Goal: Information Seeking & Learning: Learn about a topic

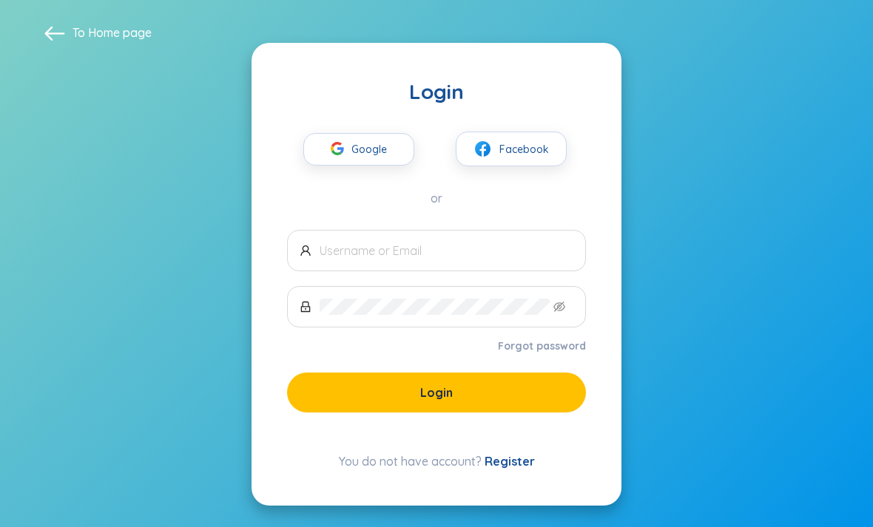
click at [379, 165] on span "Google" at bounding box center [372, 149] width 43 height 31
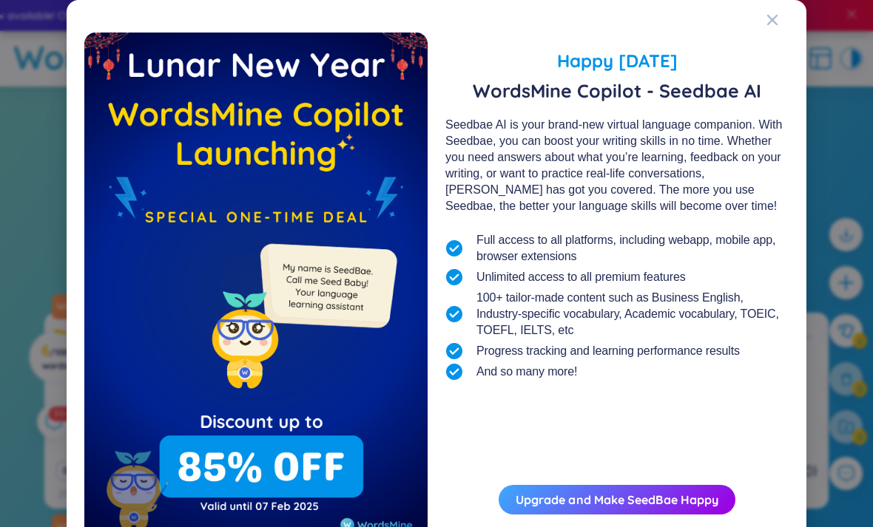
click at [770, 26] on div "Close" at bounding box center [772, 20] width 12 height 40
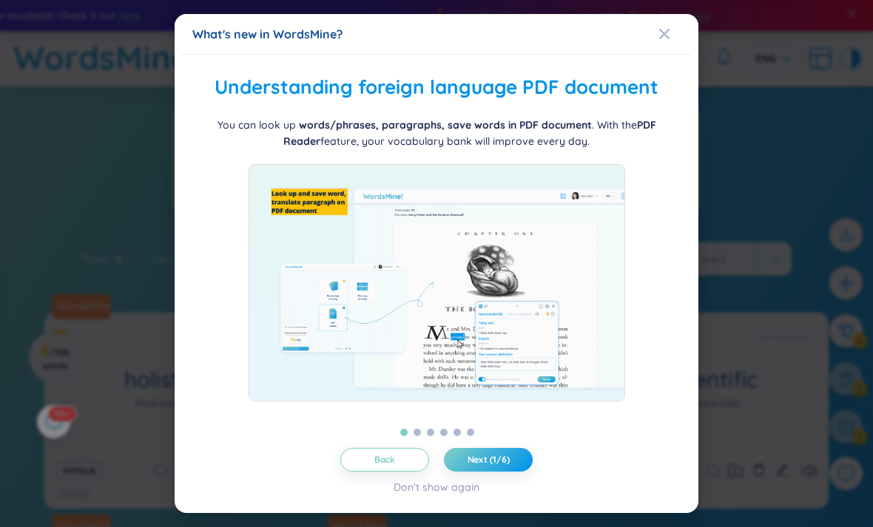
click at [488, 467] on div "Folder management WordsMine lets you manage and personalize your folder based o…" at bounding box center [436, 284] width 488 height 424
click at [490, 472] on button "Next (1/6)" at bounding box center [488, 460] width 89 height 24
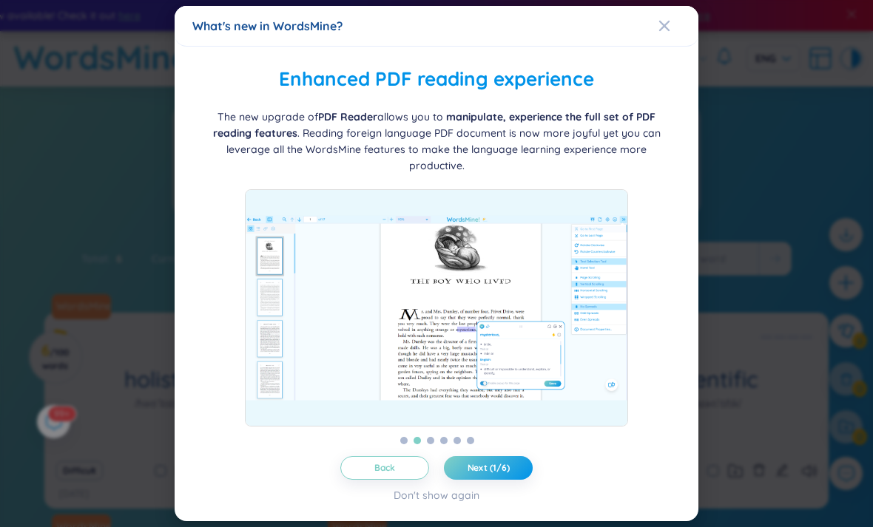
click at [495, 474] on span "Next (1/6)" at bounding box center [489, 468] width 42 height 12
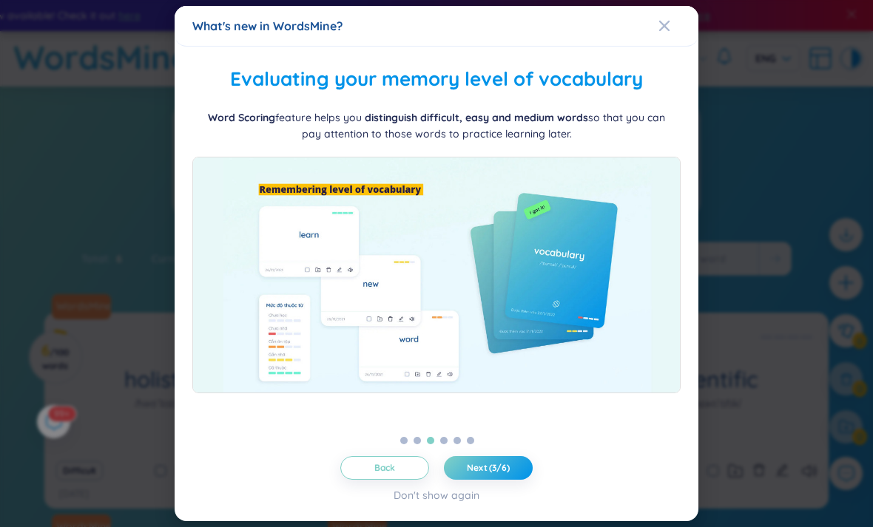
click at [674, 17] on span "Close" at bounding box center [678, 26] width 40 height 40
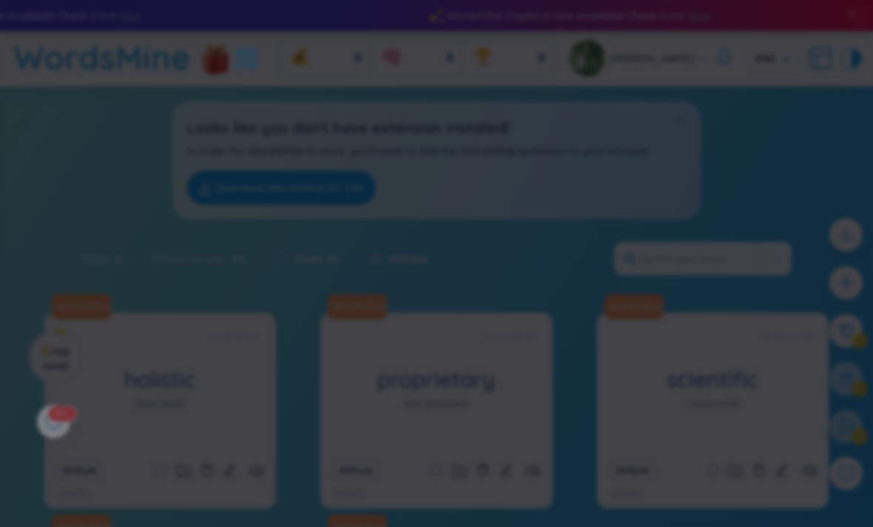
click at [703, 165] on div "What's new in WordsMine? Ra mắt WordsMine Copilot (SeedBae AI) Chào bạn, chúng …" at bounding box center [436, 263] width 873 height 527
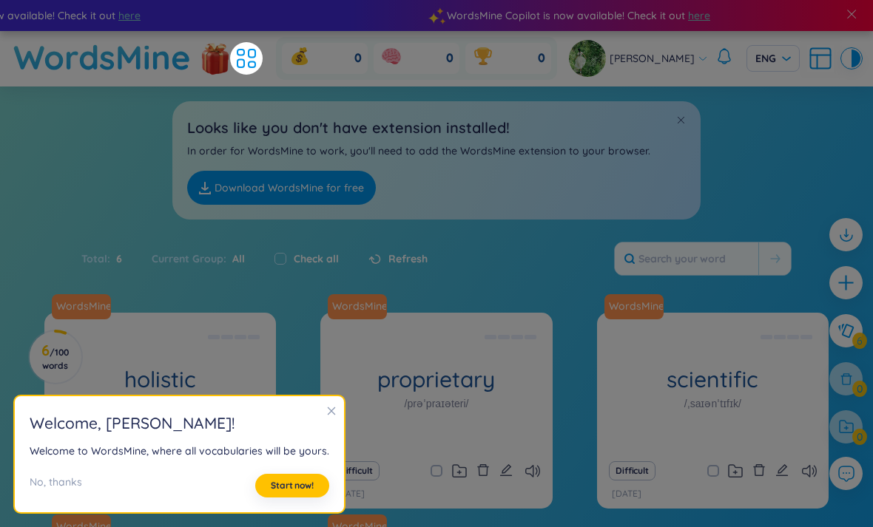
click at [297, 487] on span "Start now!" at bounding box center [292, 486] width 43 height 12
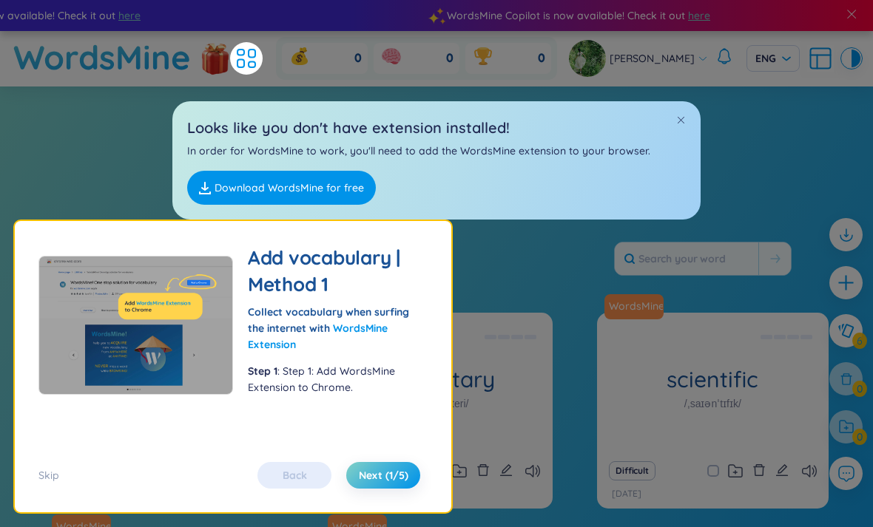
click at [385, 473] on span "Next (1/5)" at bounding box center [384, 475] width 50 height 15
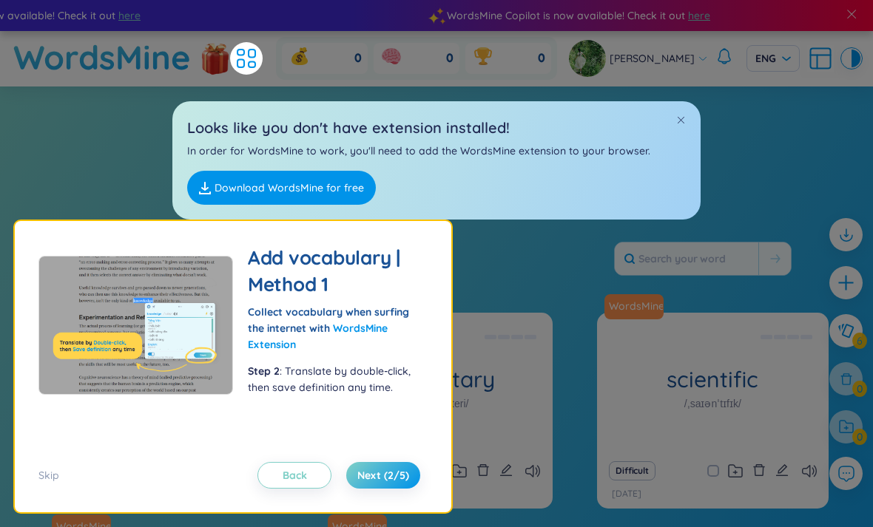
click at [382, 473] on span "Next (2/5)" at bounding box center [383, 475] width 52 height 15
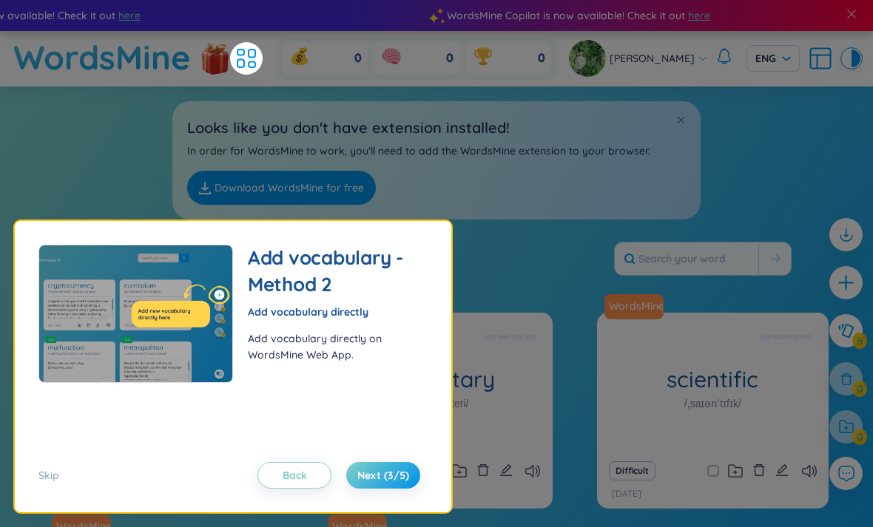
click at [382, 477] on span "Next (3/5)" at bounding box center [383, 475] width 52 height 15
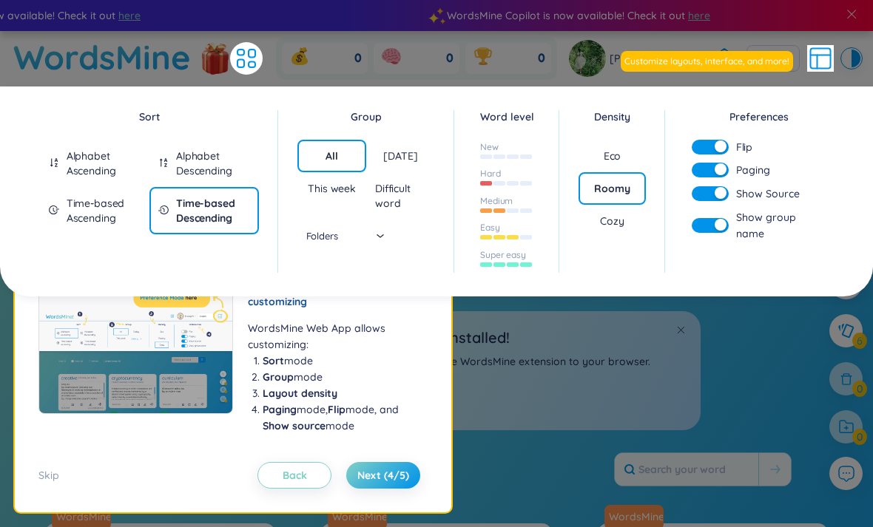
click at [381, 472] on span "Next (4/5)" at bounding box center [383, 475] width 52 height 15
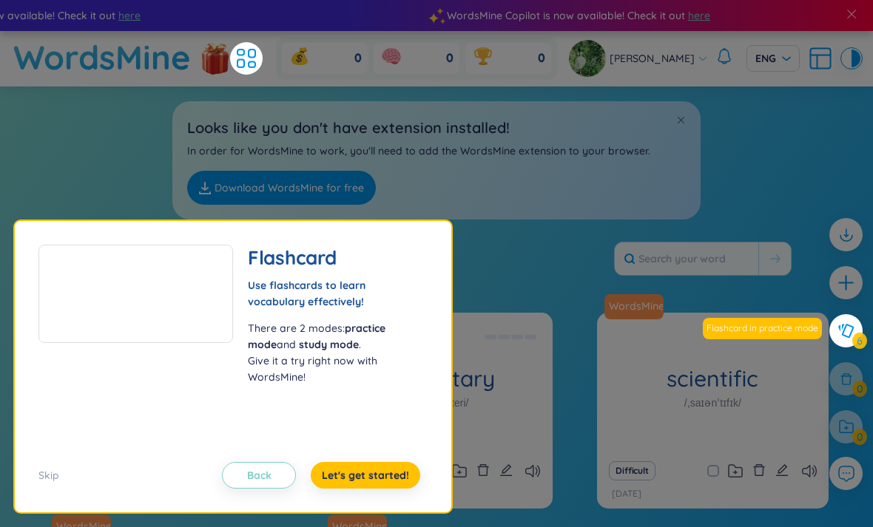
click at [382, 479] on span "Let's get started!" at bounding box center [365, 475] width 87 height 15
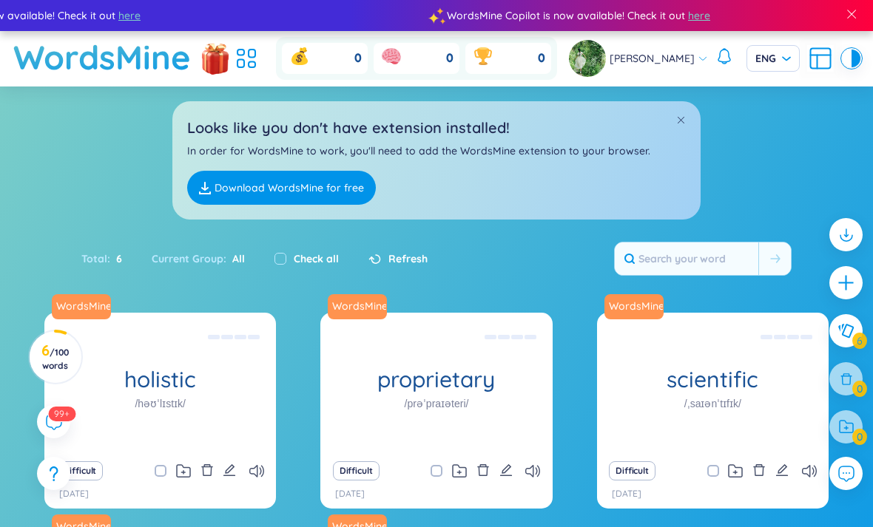
click at [755, 68] on input "search" at bounding box center [767, 57] width 25 height 22
click at [683, 136] on div "VIE" at bounding box center [676, 138] width 36 height 16
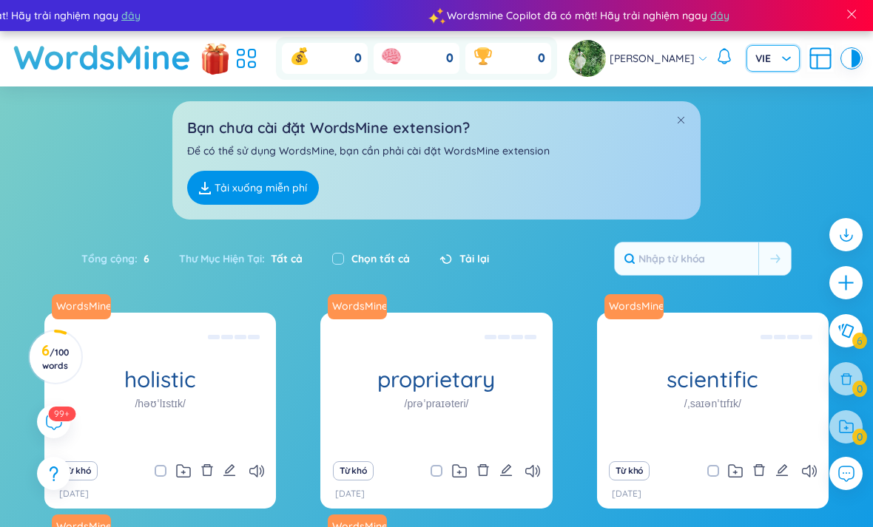
click at [294, 205] on link "Tải xuống miễn phí" at bounding box center [253, 188] width 132 height 34
click at [817, 69] on icon at bounding box center [817, 61] width 0 height 13
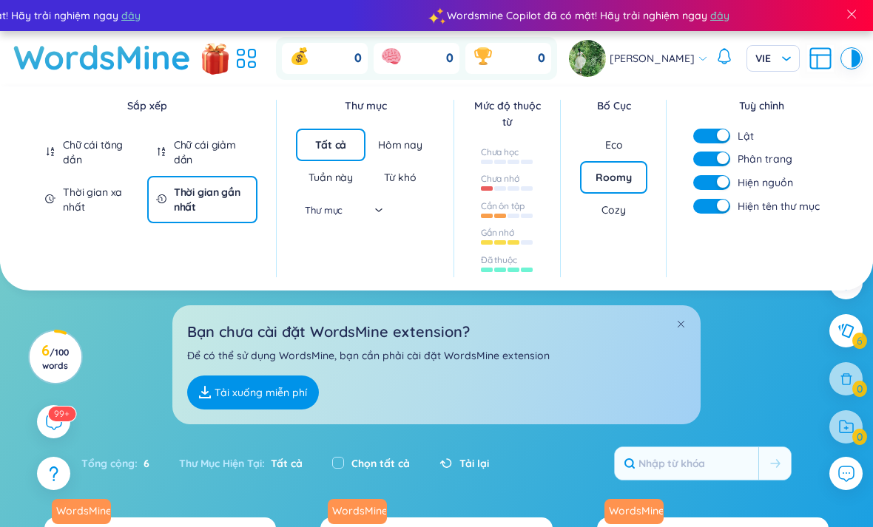
click at [400, 152] on div "Hôm nay" at bounding box center [400, 145] width 44 height 15
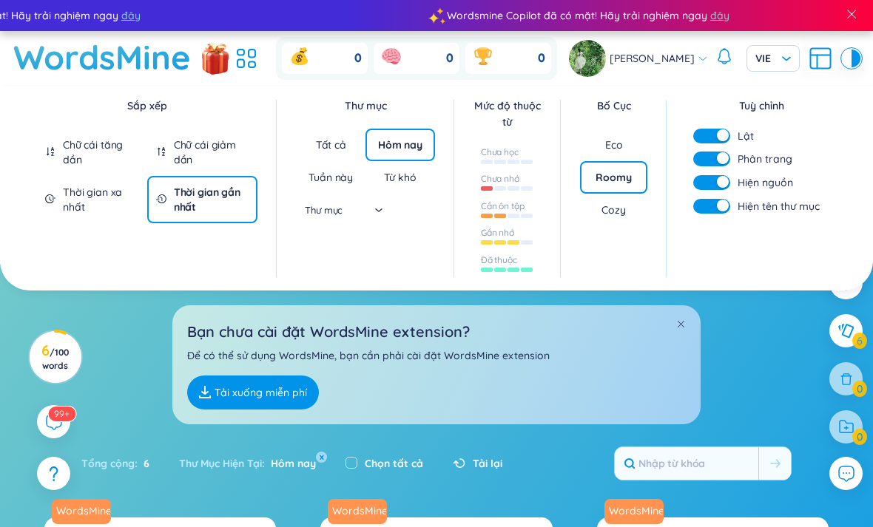
click at [343, 152] on div "Tất cả" at bounding box center [331, 145] width 30 height 15
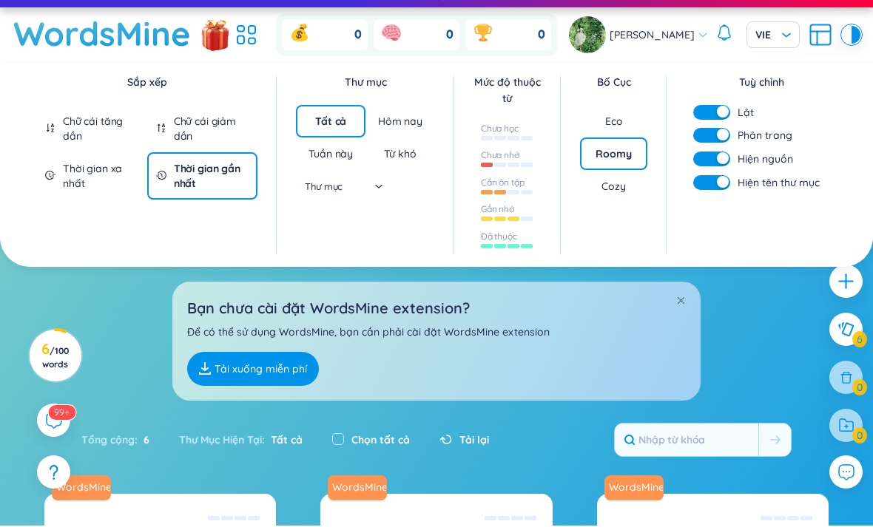
scroll to position [27, 0]
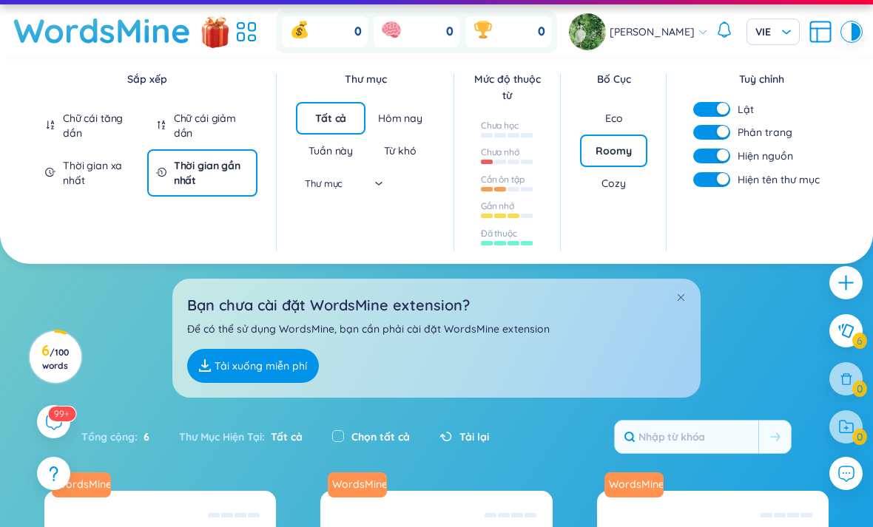
click at [619, 126] on div "Eco" at bounding box center [614, 118] width 18 height 15
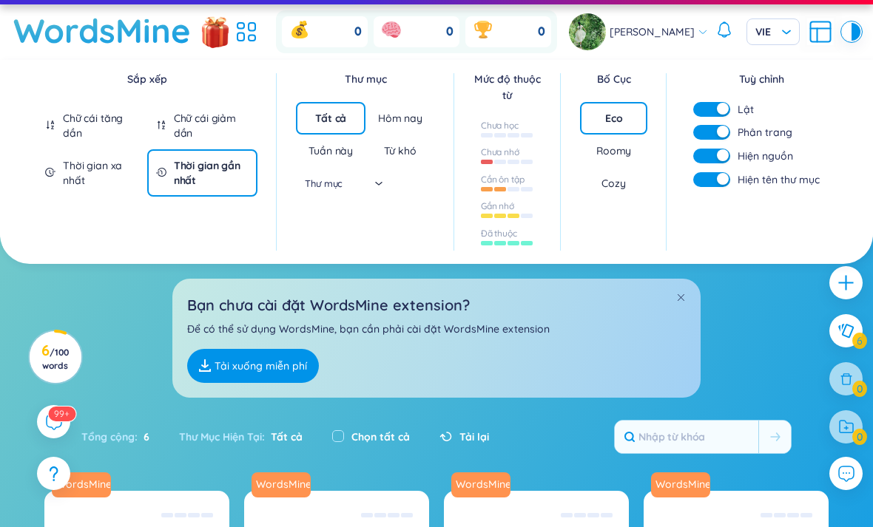
click at [622, 158] on div "Roomy" at bounding box center [613, 151] width 35 height 15
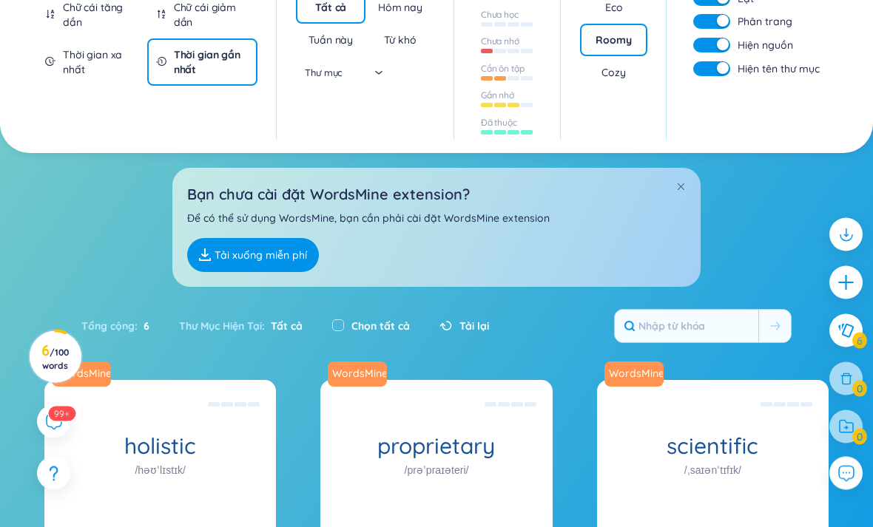
scroll to position [142, 0]
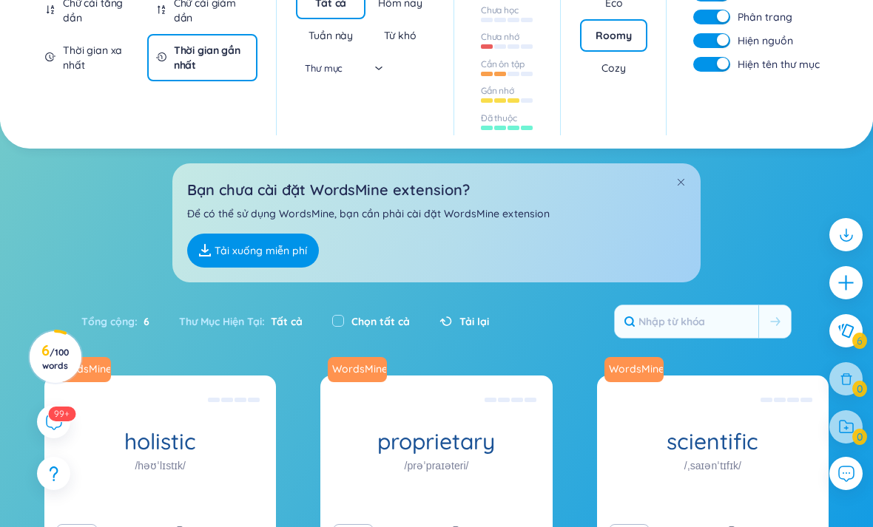
click at [625, 19] on div "Eco" at bounding box center [614, 3] width 68 height 33
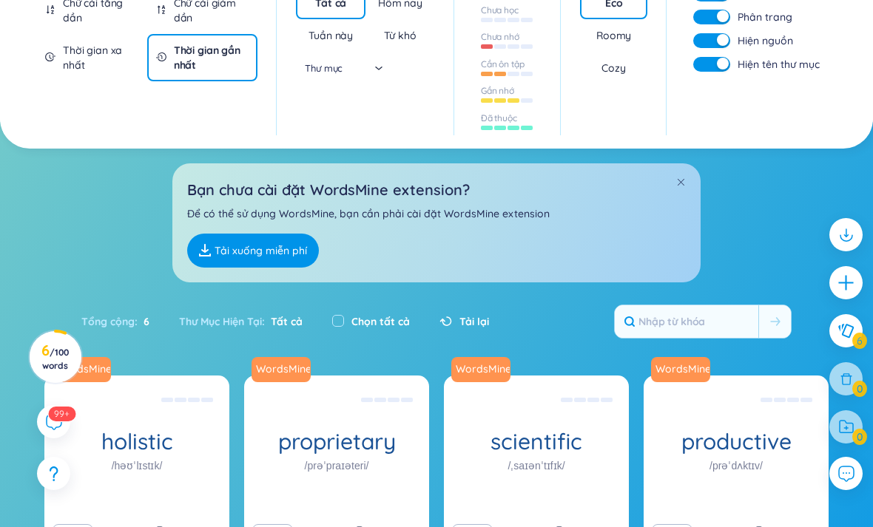
click at [620, 75] on div "Cozy" at bounding box center [613, 68] width 24 height 15
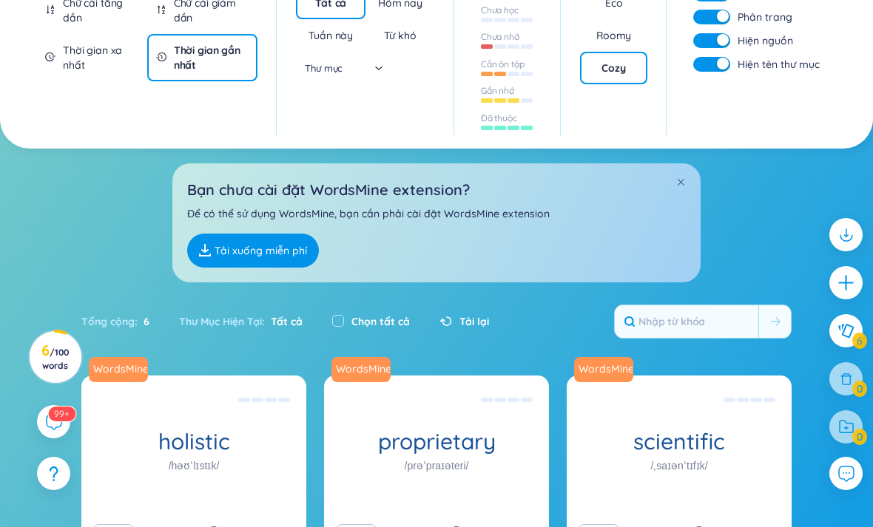
click at [619, 10] on div "Eco" at bounding box center [614, 3] width 18 height 15
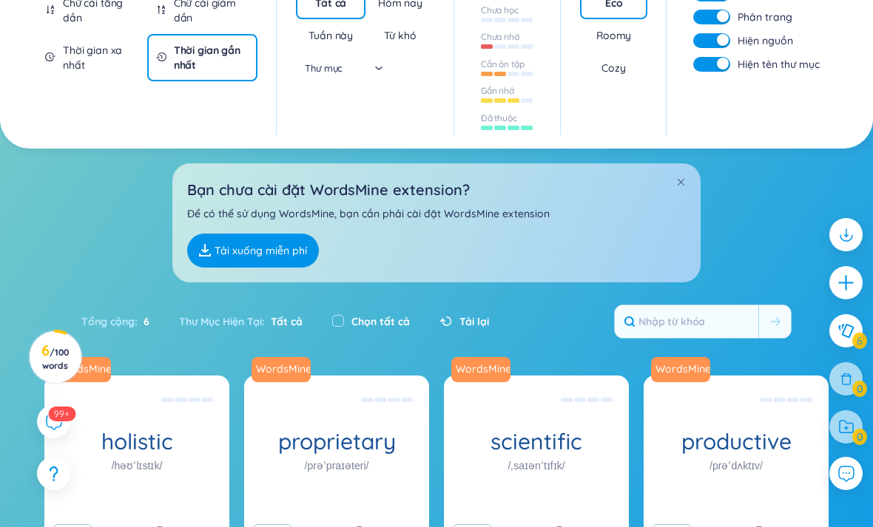
click at [624, 43] on div "Roomy" at bounding box center [613, 35] width 35 height 15
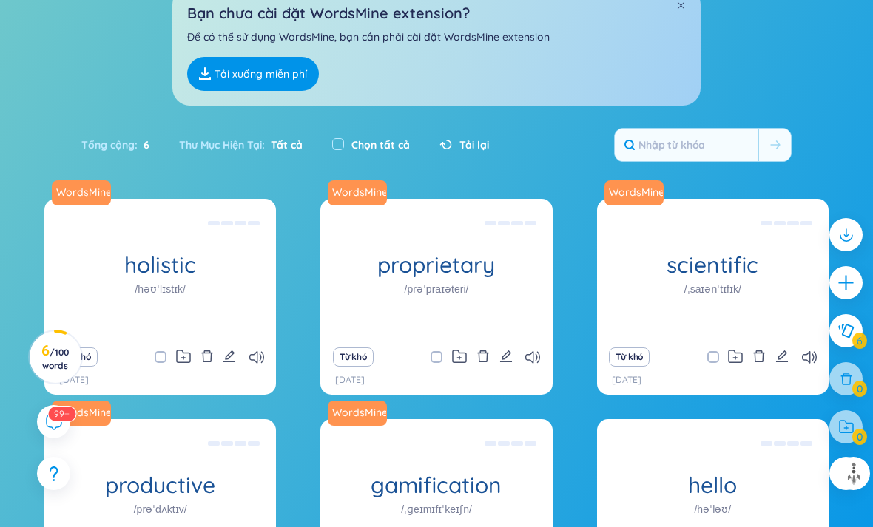
click at [507, 238] on section "Sắp xếp Chữ cái tăng dần Chữ cái giảm dần Thời gian xa nhất Thời gian gần nhất …" at bounding box center [436, 216] width 873 height 896
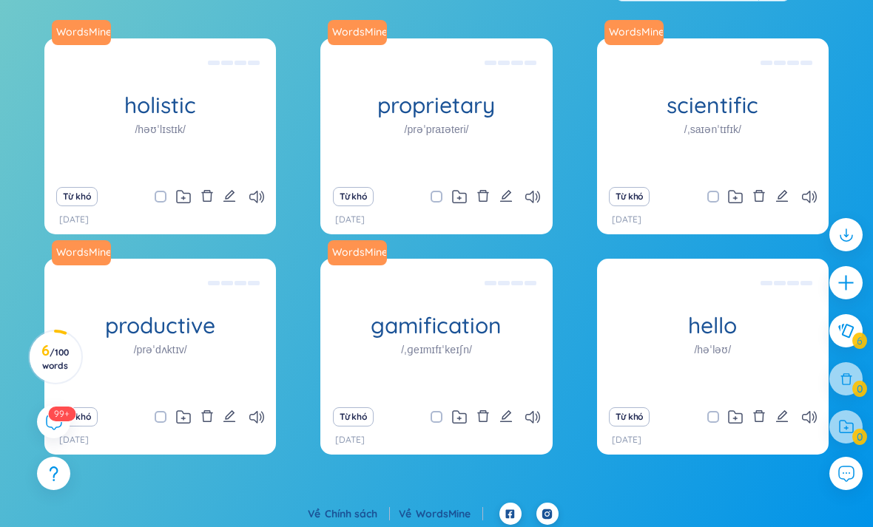
click at [260, 172] on div "WordsMine holistic /həʊˈlɪstɪk/ Toàn diện Eg: The holistic approach to healthca…" at bounding box center [160, 108] width 232 height 141
click at [241, 175] on div "Toàn diện Eg: The holistic approach to healthcare takes into account the physic…" at bounding box center [160, 108] width 217 height 133
click at [220, 163] on div "Toàn diện Eg: The holistic approach to healthcare takes into account the physic…" at bounding box center [160, 108] width 217 height 133
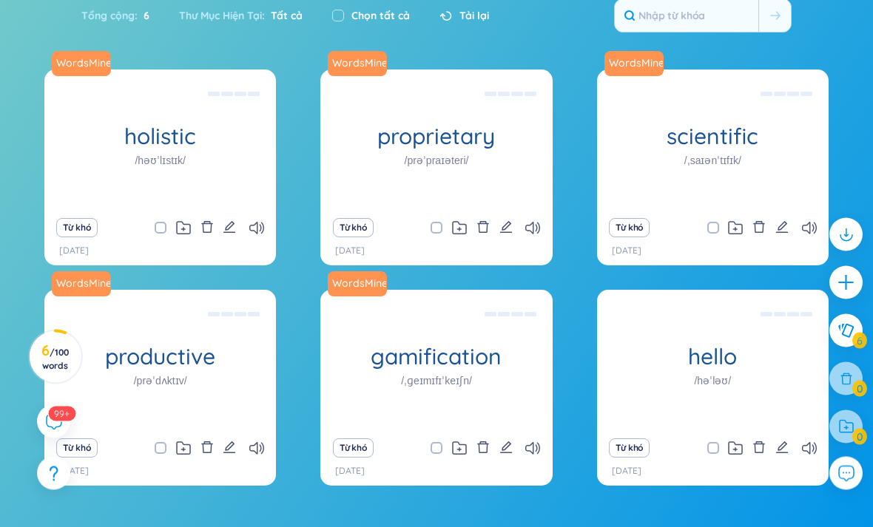
scroll to position [241, 0]
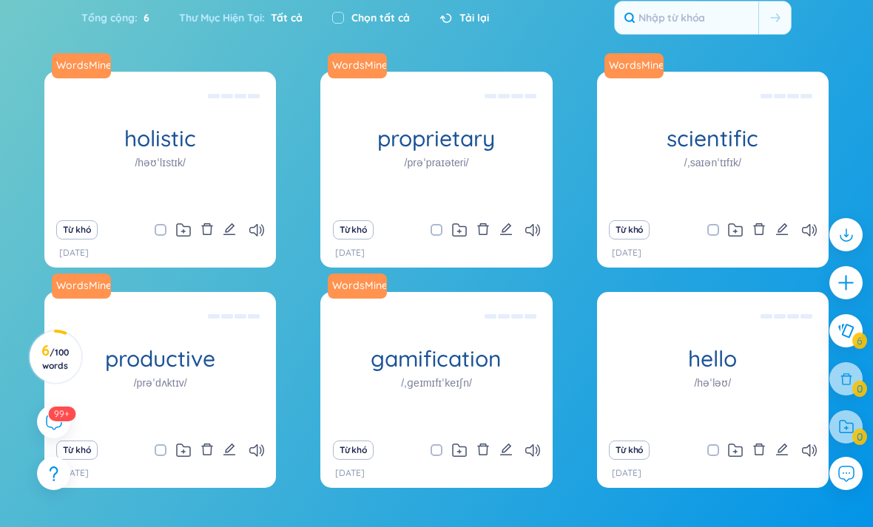
click at [516, 192] on div "Độc quyền Eg: The company developed a proprietary software solution that gives …" at bounding box center [436, 141] width 217 height 133
click at [501, 207] on div "Độc quyền Eg: The company developed a proprietary software solution that gives …" at bounding box center [436, 141] width 217 height 133
click at [430, 240] on div "Từ khó" at bounding box center [436, 230] width 217 height 21
click at [431, 236] on span at bounding box center [437, 230] width 12 height 12
click at [438, 236] on input "checkbox" at bounding box center [444, 230] width 12 height 12
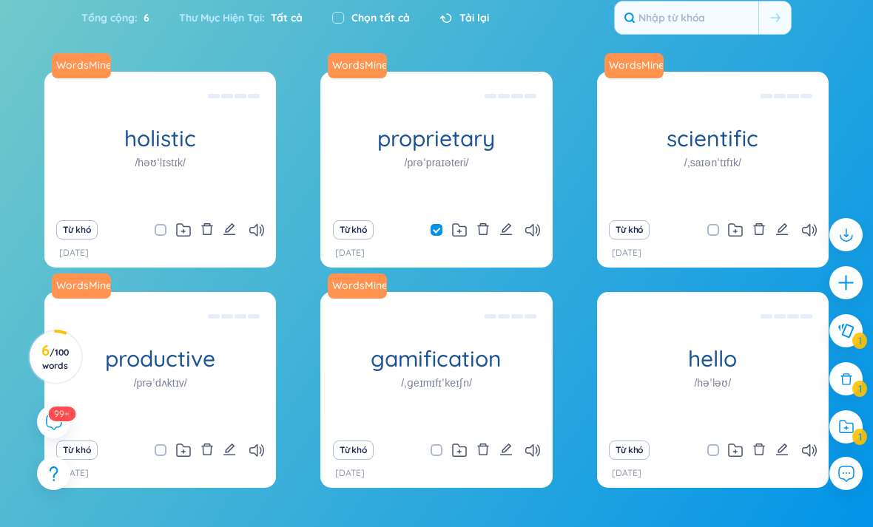
click at [433, 236] on span at bounding box center [437, 230] width 12 height 12
click at [438, 236] on input "checkbox" at bounding box center [444, 230] width 12 height 12
click at [431, 236] on span at bounding box center [437, 230] width 12 height 12
click at [438, 236] on input "checkbox" at bounding box center [444, 230] width 12 height 12
checkbox input "true"
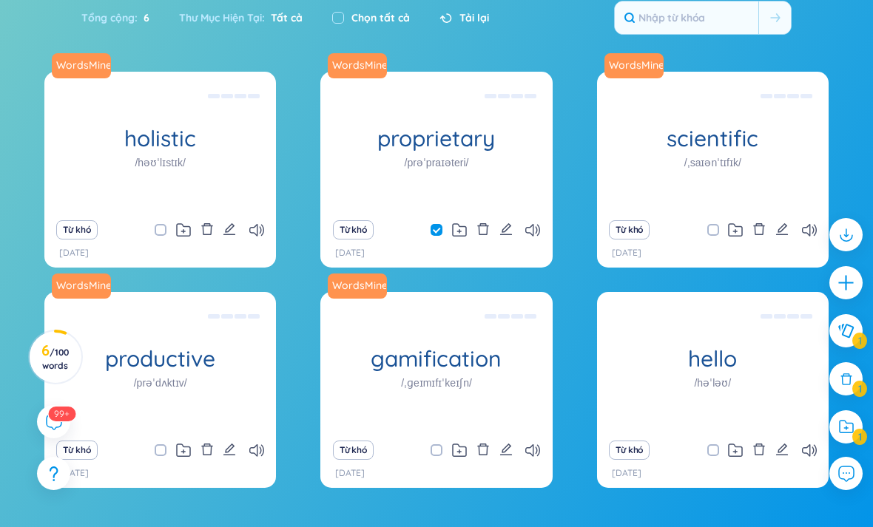
click at [152, 268] on div "Từ khó [DATE]" at bounding box center [160, 239] width 232 height 55
click at [158, 236] on span at bounding box center [161, 230] width 12 height 12
click at [162, 236] on input "checkbox" at bounding box center [168, 230] width 12 height 12
checkbox input "true"
click at [260, 237] on icon at bounding box center [256, 230] width 15 height 13
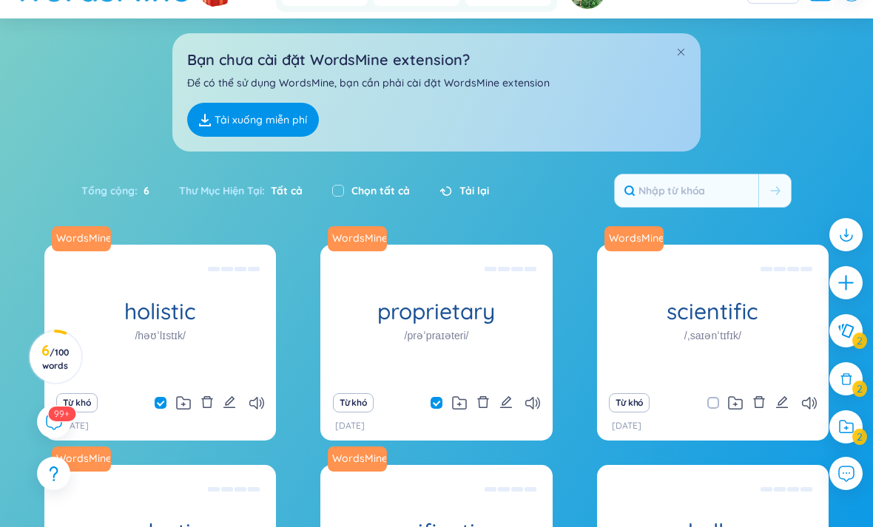
scroll to position [0, 0]
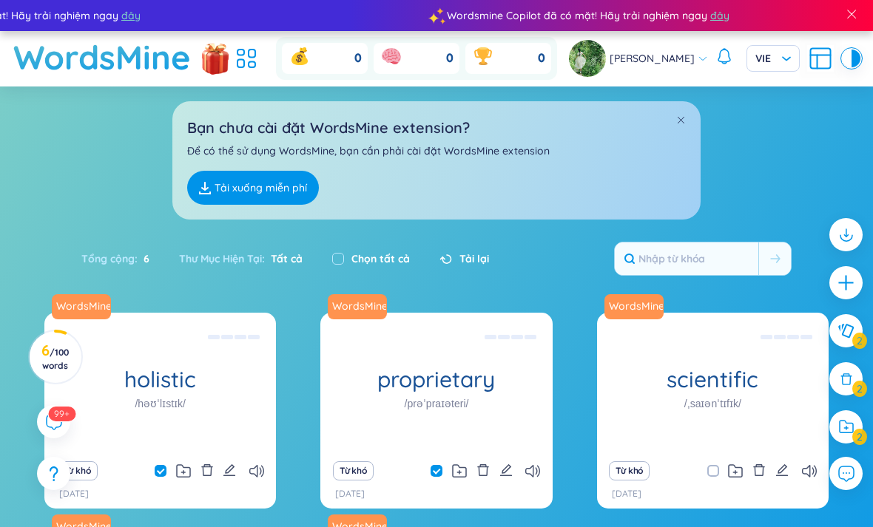
click at [843, 342] on button at bounding box center [845, 330] width 33 height 33
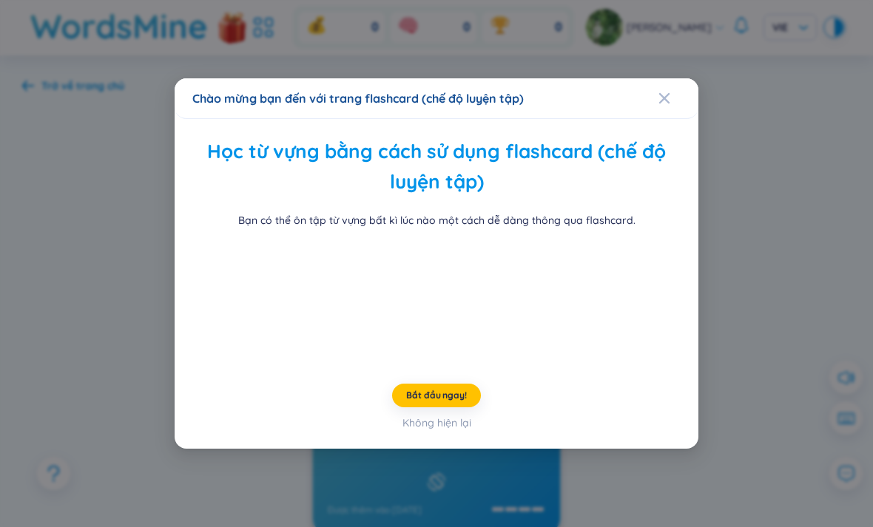
click at [413, 402] on span "Bắt đầu ngay!" at bounding box center [436, 396] width 60 height 12
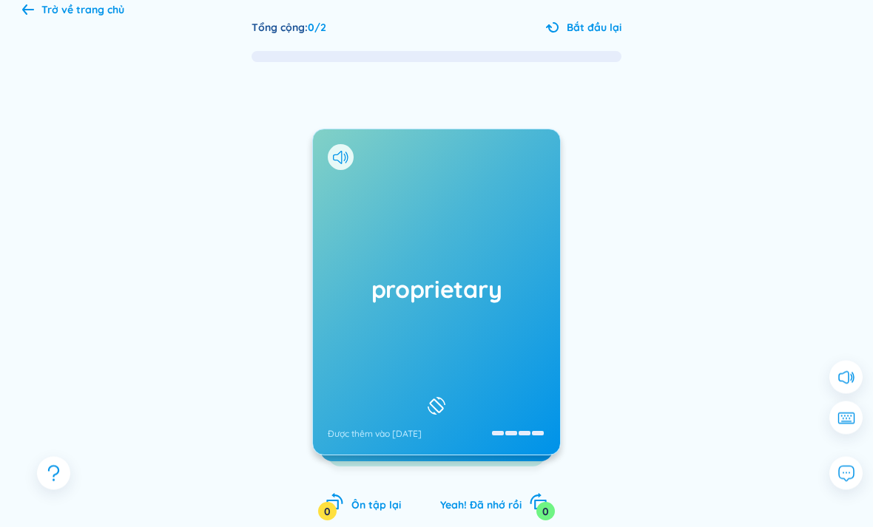
scroll to position [76, 0]
click at [508, 310] on div "proprietary Được thêm vào [DATE]" at bounding box center [436, 291] width 247 height 325
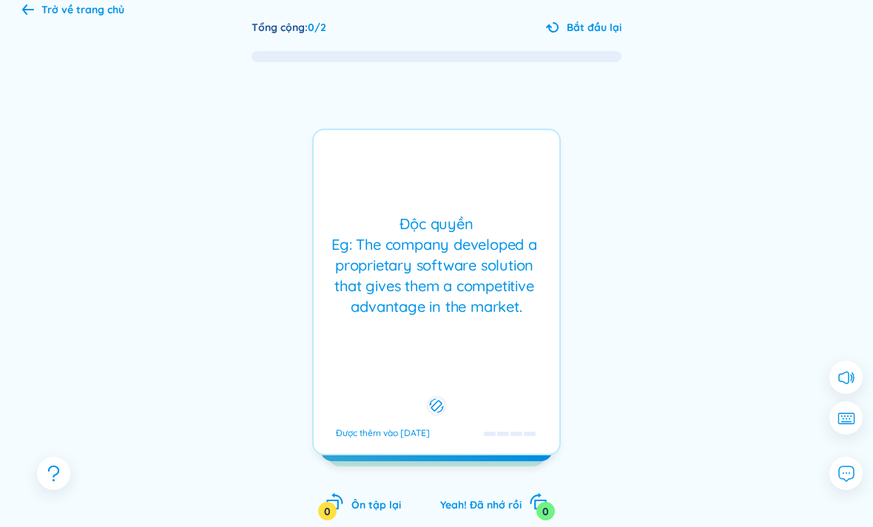
click at [488, 325] on div "Độc quyền Eg: The company developed a proprietary software solution that gives …" at bounding box center [436, 292] width 249 height 327
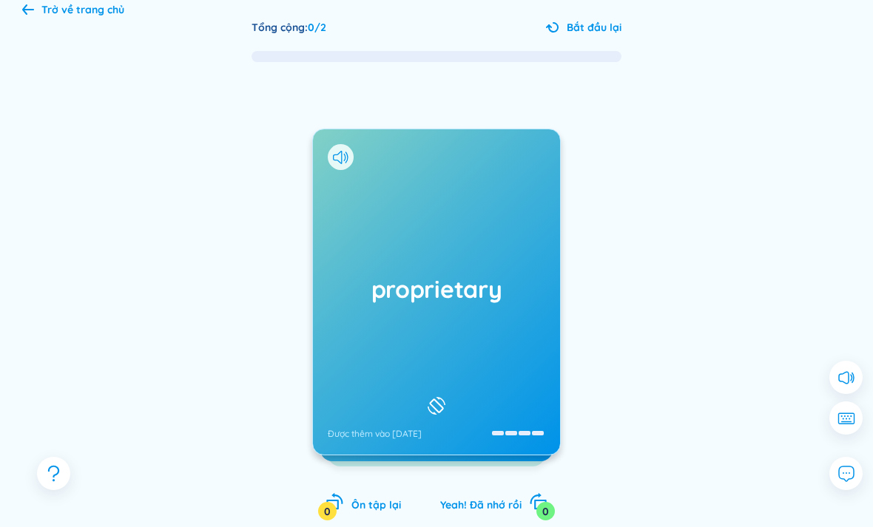
click at [511, 333] on div "proprietary Được thêm vào [DATE]" at bounding box center [436, 291] width 247 height 325
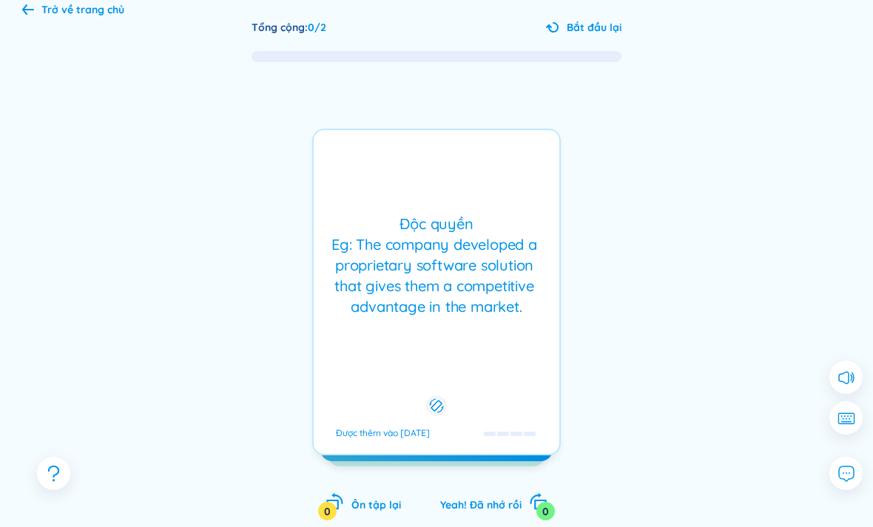
click at [496, 387] on div "Độc quyền Eg: The company developed a proprietary software solution that gives …" at bounding box center [436, 292] width 249 height 327
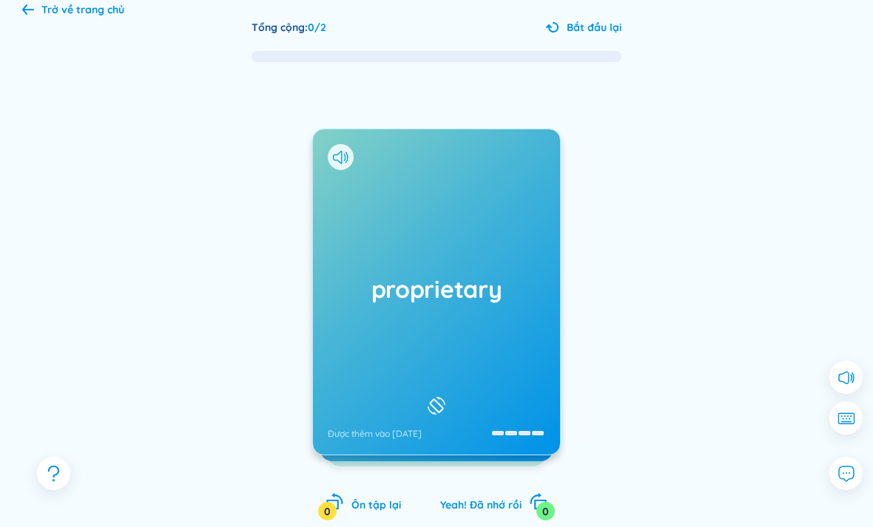
scroll to position [103, 0]
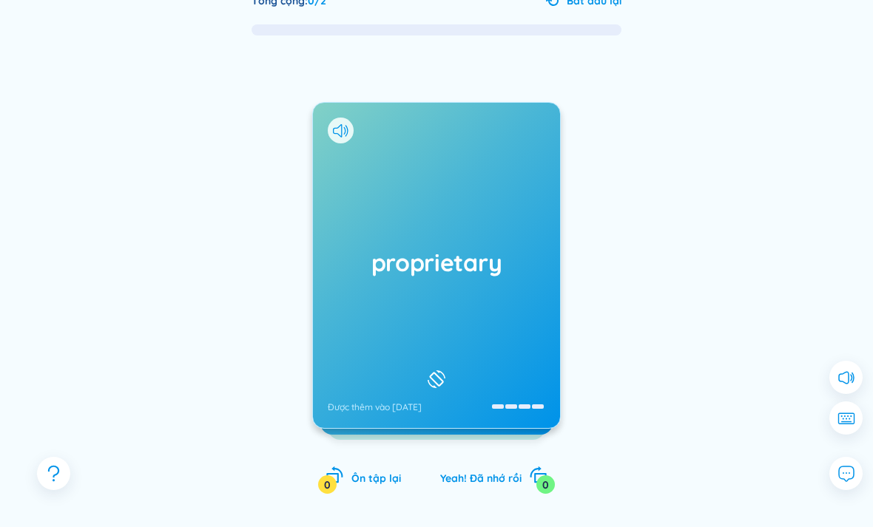
click at [545, 482] on div "0" at bounding box center [545, 485] width 18 height 18
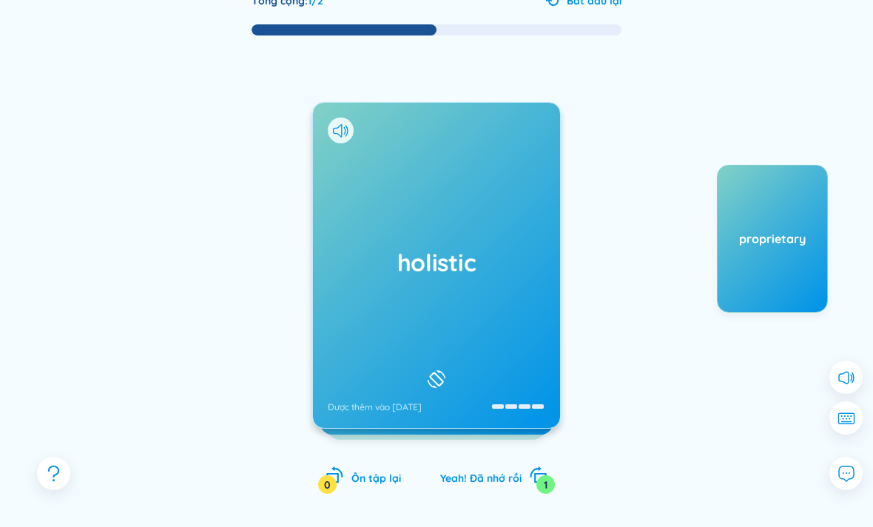
click at [515, 365] on div "holistic Được thêm vào [DATE]" at bounding box center [436, 265] width 247 height 325
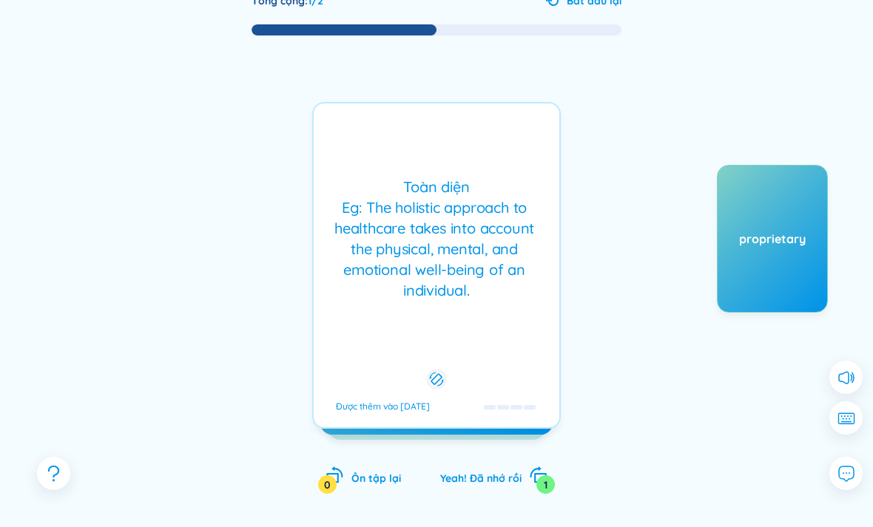
click at [523, 368] on div "Toàn diện Eg: The holistic approach to healthcare takes into account the physic…" at bounding box center [436, 265] width 249 height 327
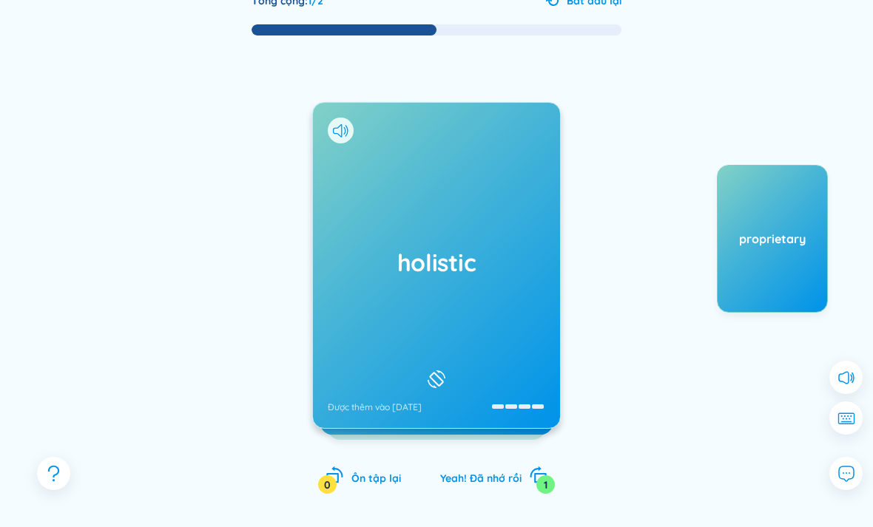
click at [543, 479] on div "1" at bounding box center [545, 485] width 18 height 18
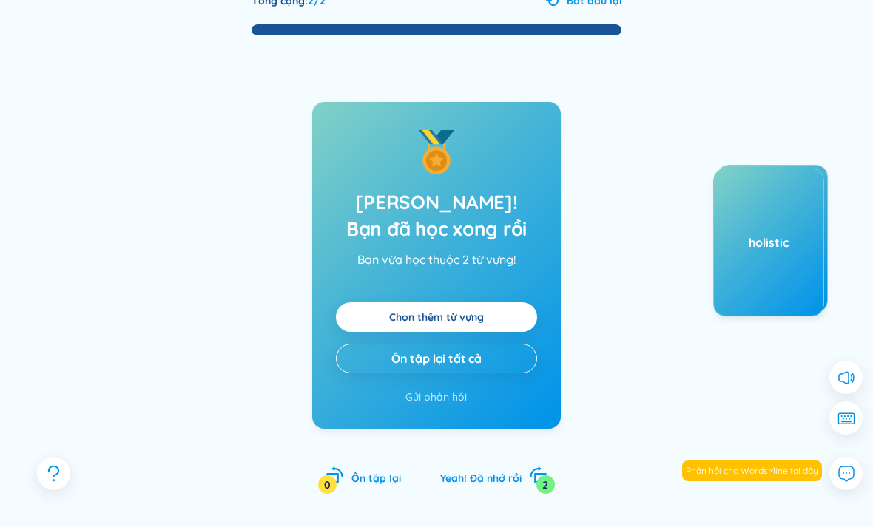
click at [748, 249] on div "holistic" at bounding box center [768, 242] width 109 height 16
click at [786, 254] on div "holistic" at bounding box center [768, 243] width 111 height 148
click at [373, 470] on div "Ôn tập lại 0" at bounding box center [362, 476] width 75 height 21
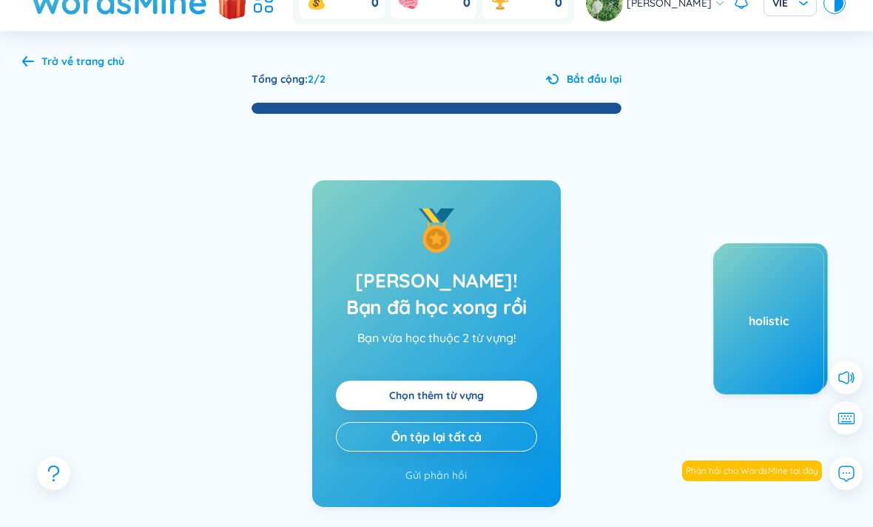
scroll to position [0, 0]
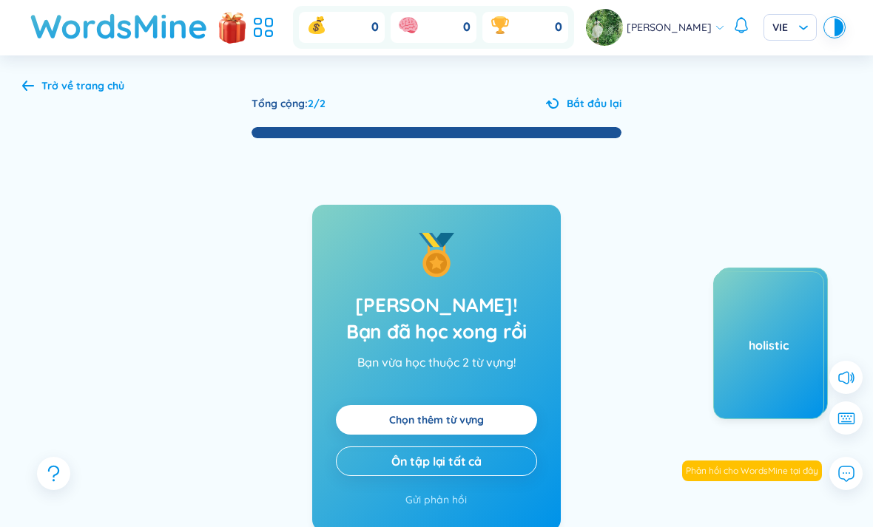
click at [600, 102] on span "Bắt đầu lại" at bounding box center [594, 103] width 55 height 16
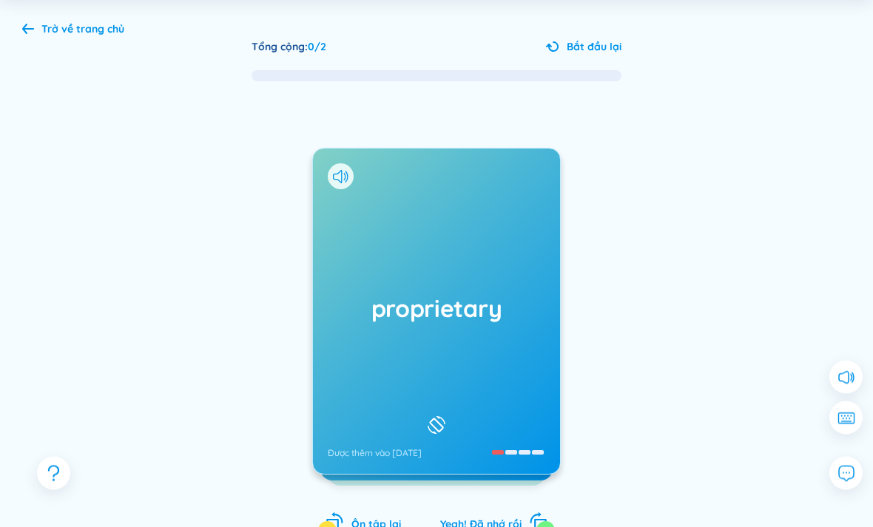
scroll to position [58, 0]
click at [334, 527] on div "0" at bounding box center [327, 530] width 18 height 18
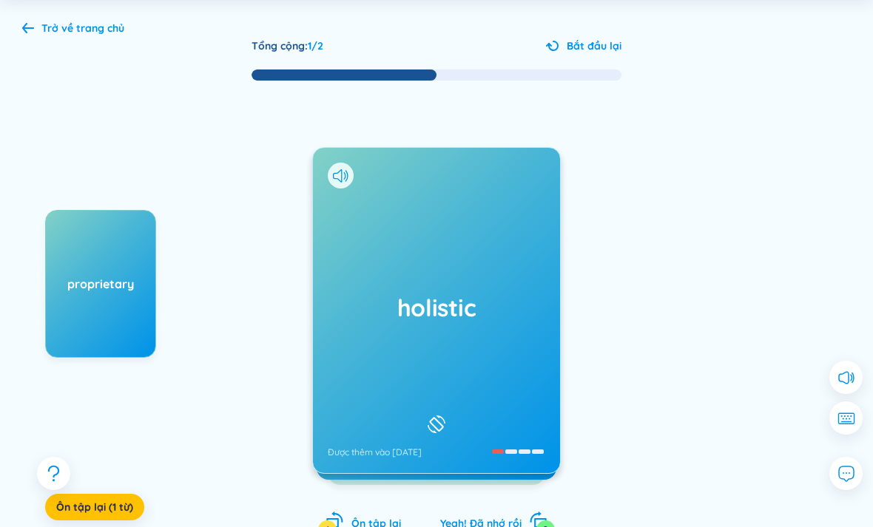
click at [349, 527] on div "Ôn tập lại 1" at bounding box center [362, 521] width 75 height 21
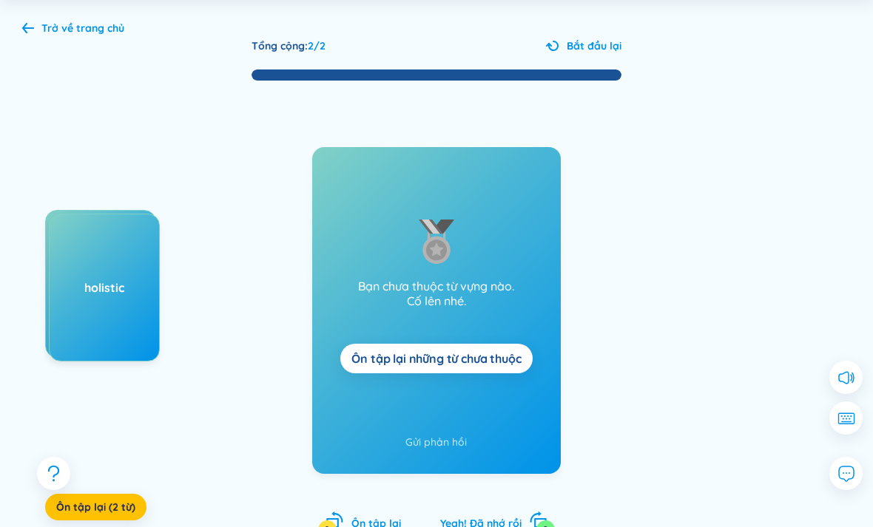
click at [90, 34] on div "Trở về trang chủ" at bounding box center [82, 28] width 83 height 16
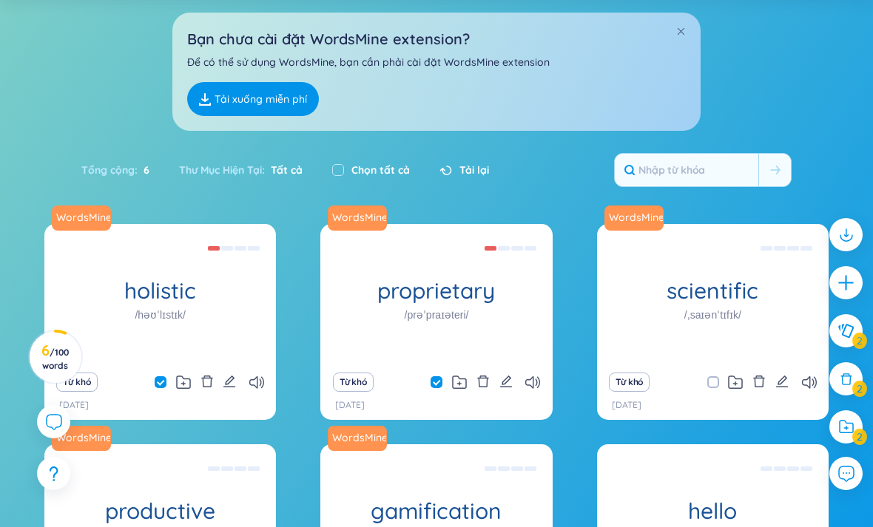
click at [718, 377] on input "checkbox" at bounding box center [721, 383] width 12 height 12
checkbox input "true"
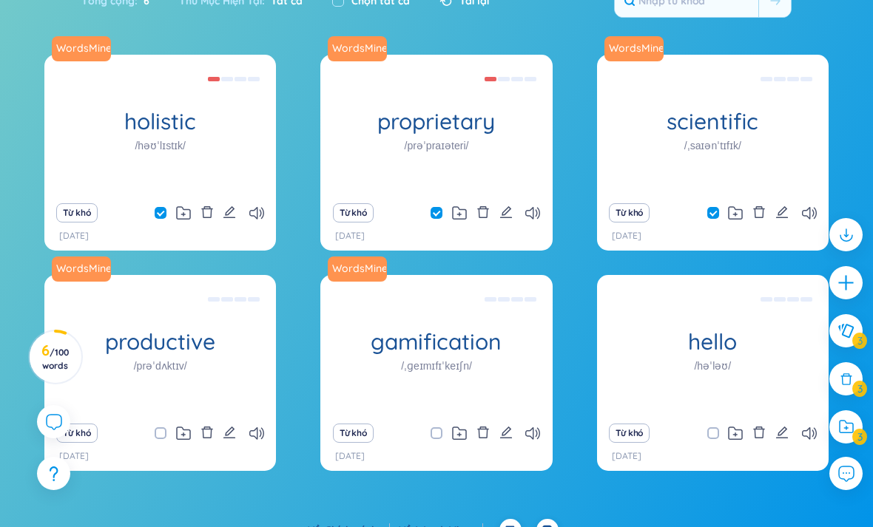
scroll to position [243, 0]
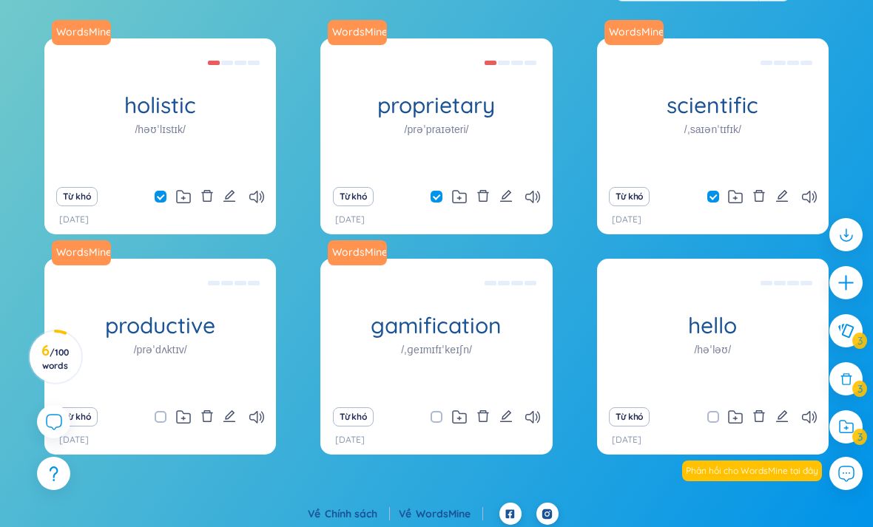
click at [659, 399] on div "hello /həˈləʊ/ [PERSON_NAME] Eg: Hello how are you? ([PERSON_NAME], bạn có khỏe…" at bounding box center [713, 329] width 232 height 141
click at [635, 394] on div "Xin chào Eg: Hello how are you? ([PERSON_NAME], bạn có khỏe không?) Used as a g…" at bounding box center [712, 329] width 217 height 133
click at [652, 386] on div "Xin chào Eg: Hello how are you? ([PERSON_NAME], bạn có khỏe không?) Used as a g…" at bounding box center [712, 329] width 217 height 133
click at [435, 425] on label at bounding box center [437, 417] width 12 height 16
click at [438, 423] on input "checkbox" at bounding box center [444, 417] width 12 height 12
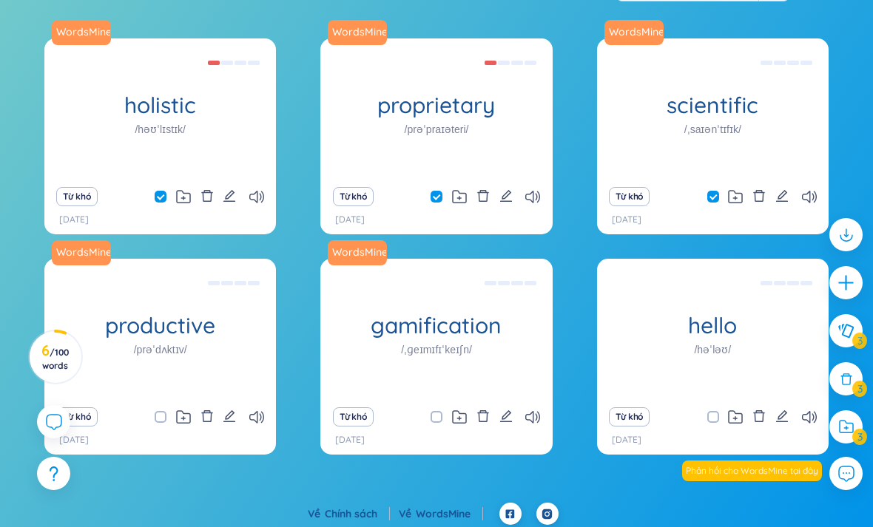
checkbox input "true"
click at [166, 423] on input "checkbox" at bounding box center [168, 417] width 12 height 12
checkbox input "true"
click at [846, 338] on icon at bounding box center [846, 331] width 16 height 14
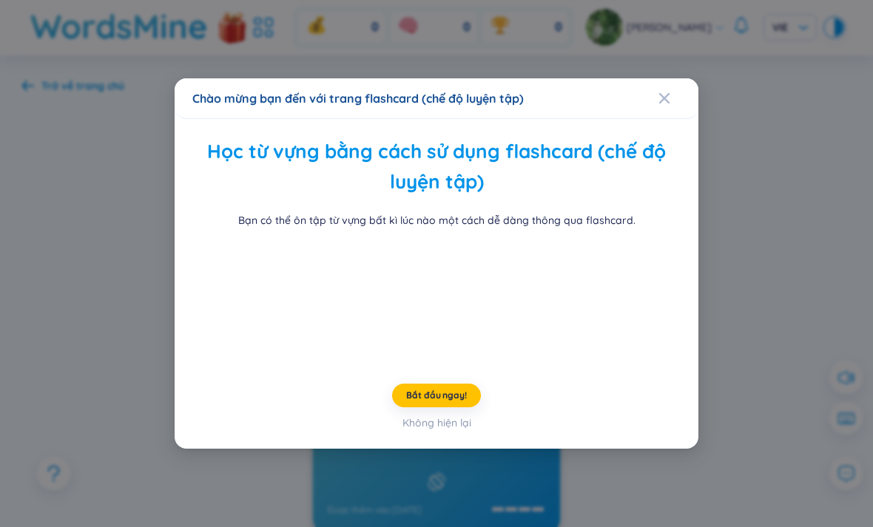
click at [784, 315] on div "Chào mừng bạn đến với trang flashcard (chế độ luyện tập) Học từ vựng bằng cách …" at bounding box center [436, 263] width 873 height 527
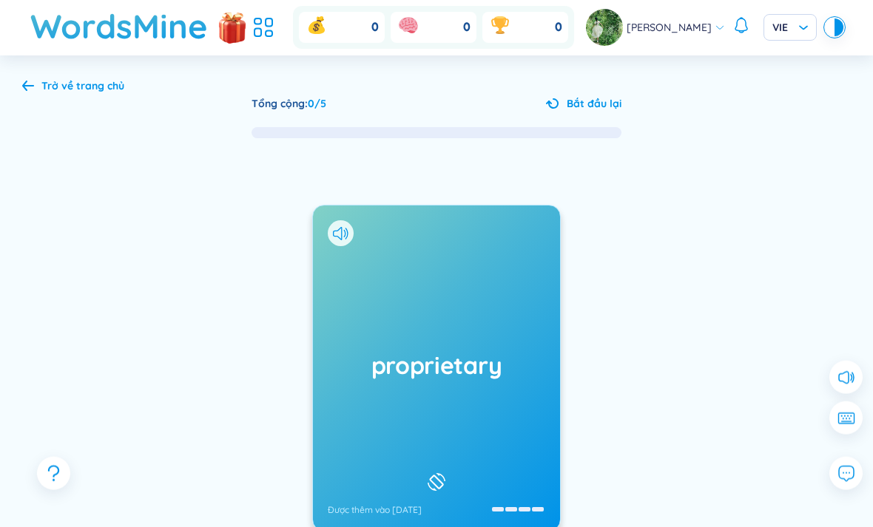
scroll to position [39, 0]
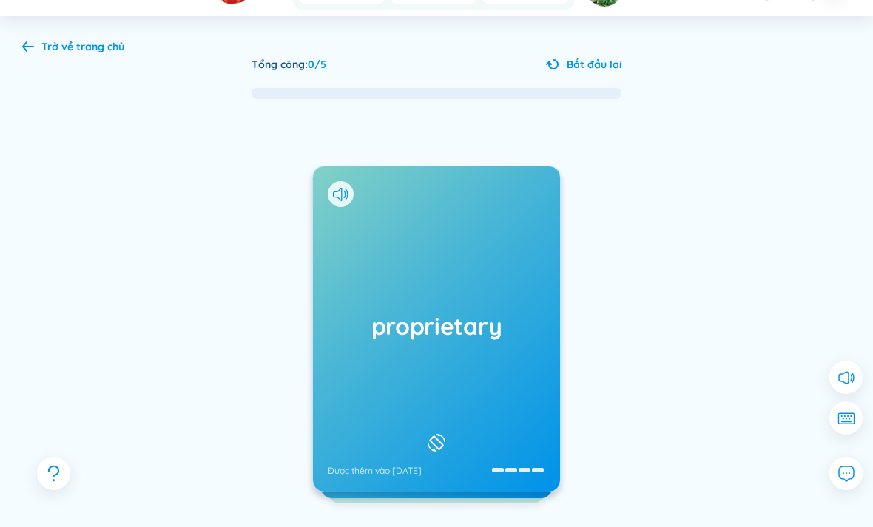
click at [93, 51] on div "Trở về trang chủ" at bounding box center [82, 46] width 83 height 16
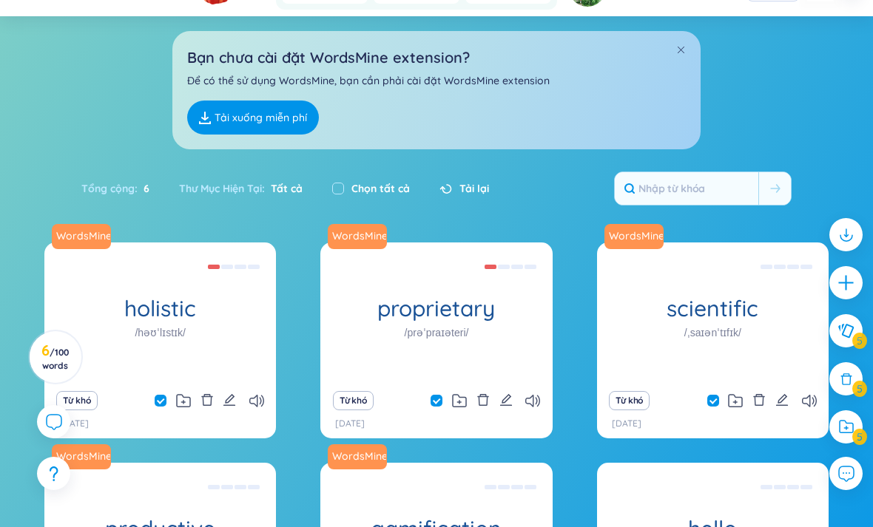
scroll to position [38, 0]
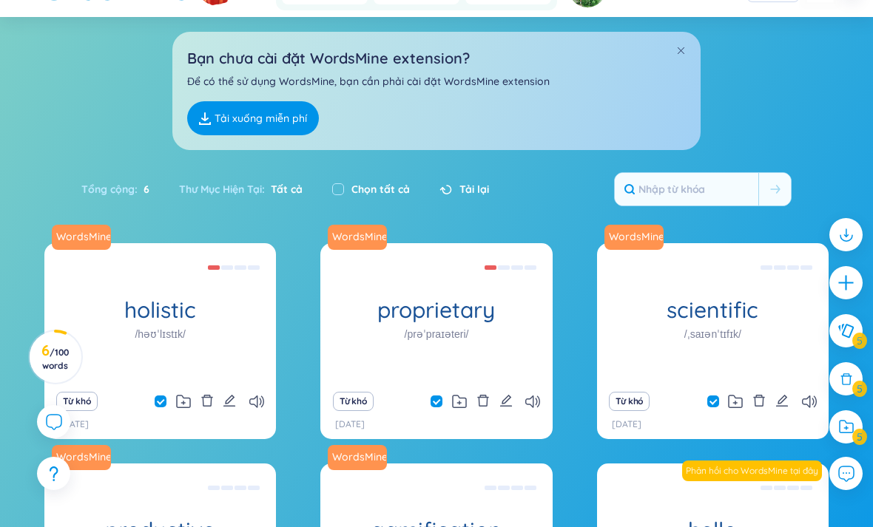
click at [103, 150] on div "Bạn chưa cài đặt WordsMine extension? Để có thể sử dụng WordsMine, bạn cần phải…" at bounding box center [436, 83] width 873 height 133
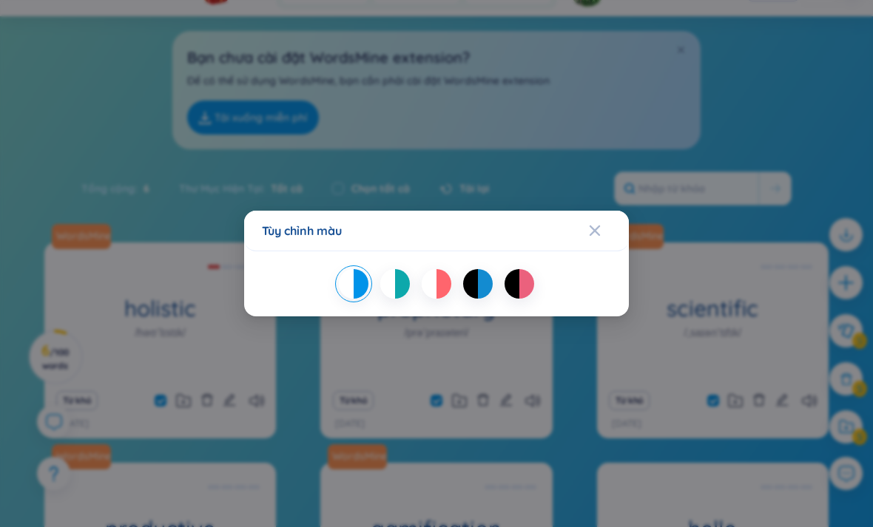
click at [531, 289] on div at bounding box center [526, 284] width 15 height 30
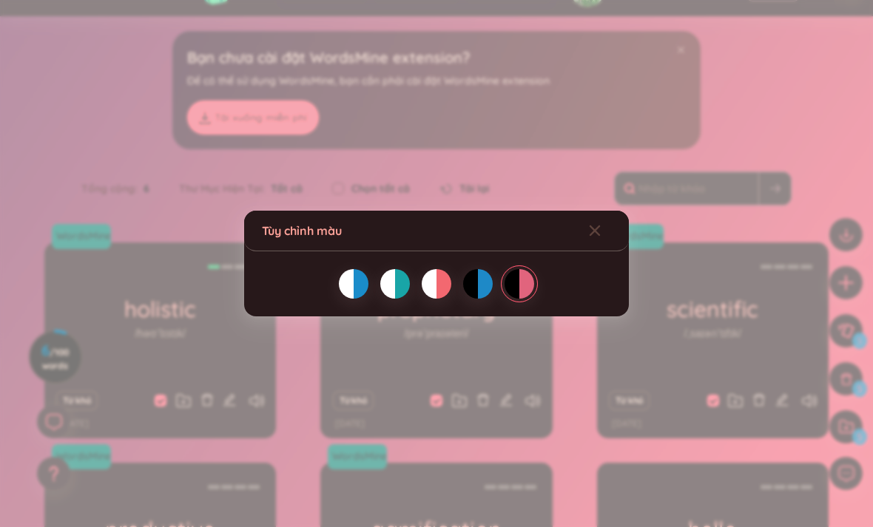
click at [394, 294] on div at bounding box center [387, 284] width 15 height 30
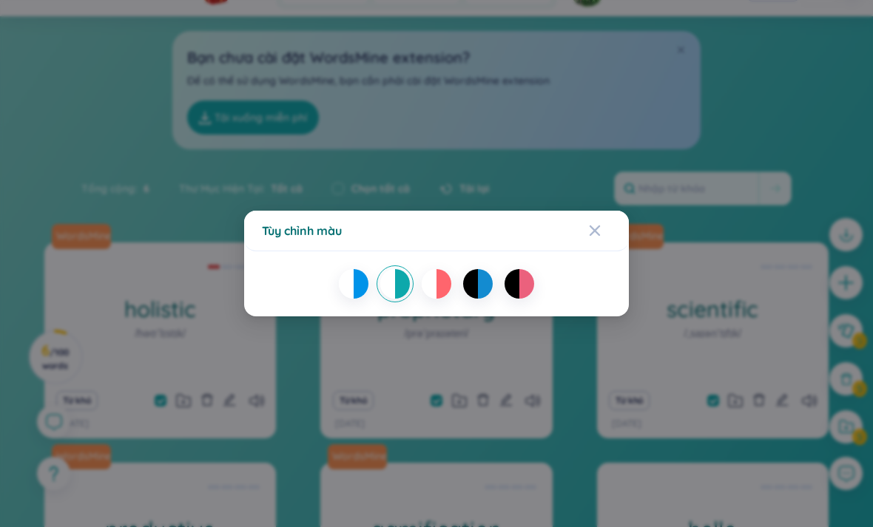
click at [439, 288] on div at bounding box center [443, 284] width 15 height 30
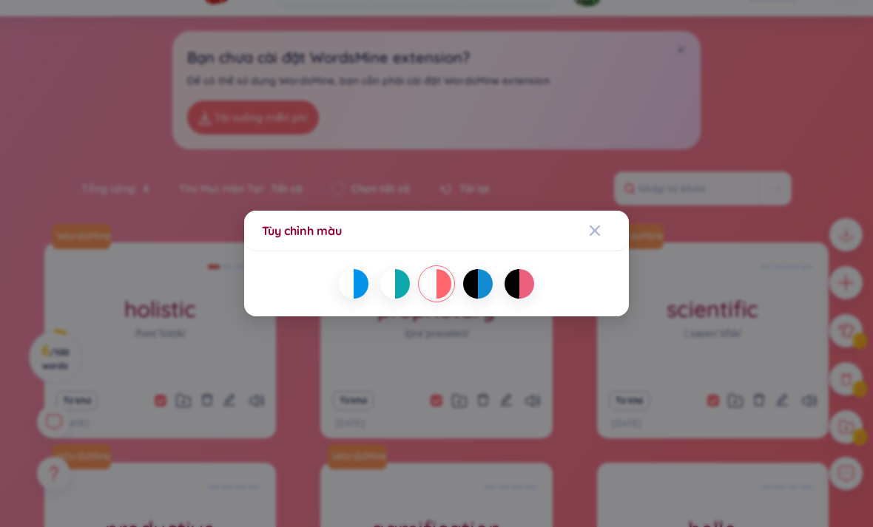
click at [397, 283] on div at bounding box center [402, 284] width 15 height 30
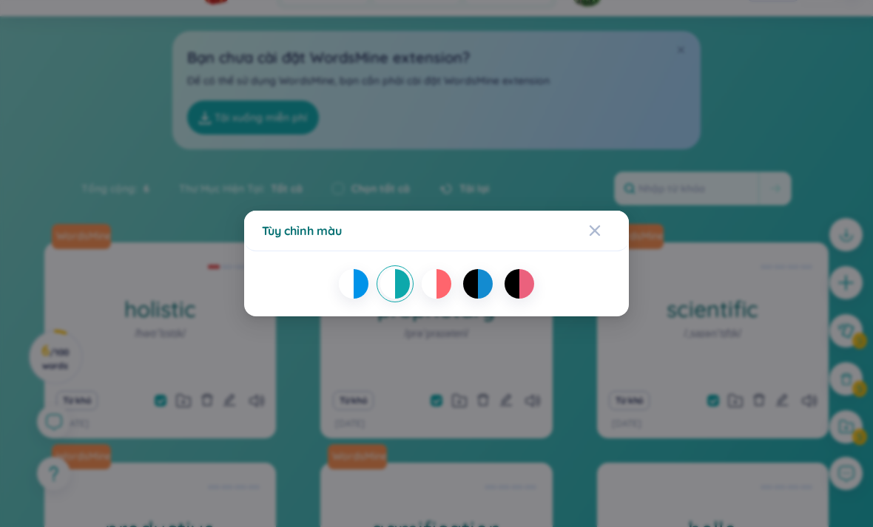
click at [352, 283] on div at bounding box center [346, 284] width 15 height 30
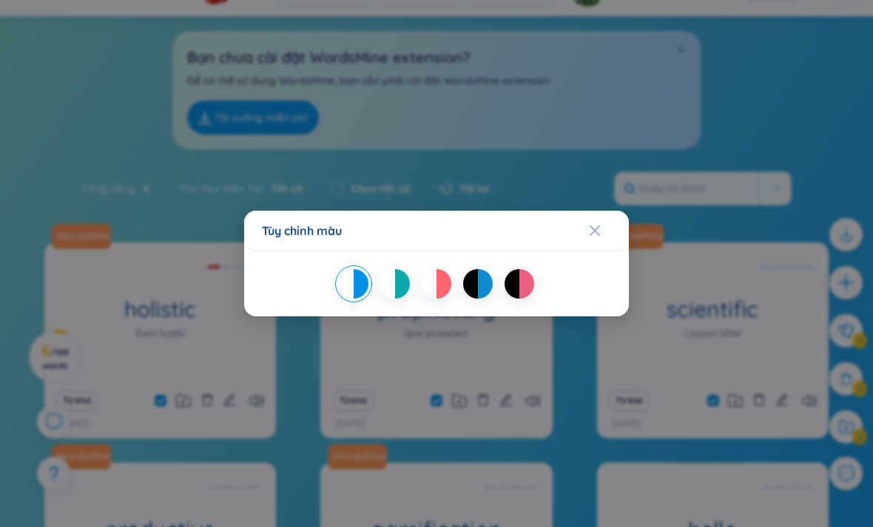
click at [599, 239] on div "Close" at bounding box center [595, 231] width 12 height 40
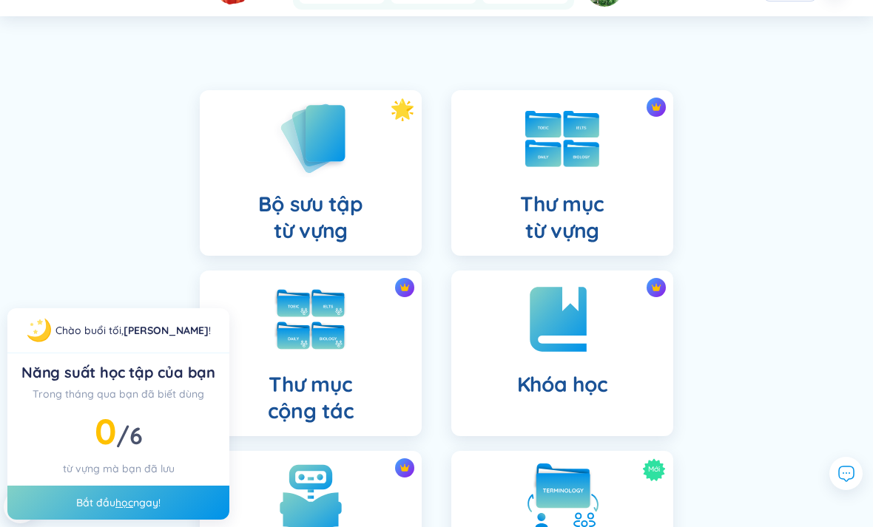
click at [368, 149] on div "Bộ sưu tập từ vựng" at bounding box center [311, 173] width 222 height 166
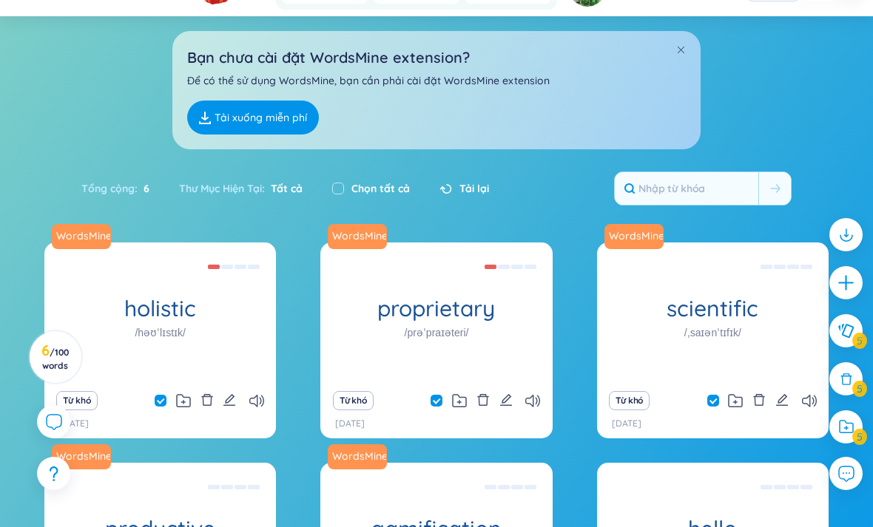
scroll to position [38, 0]
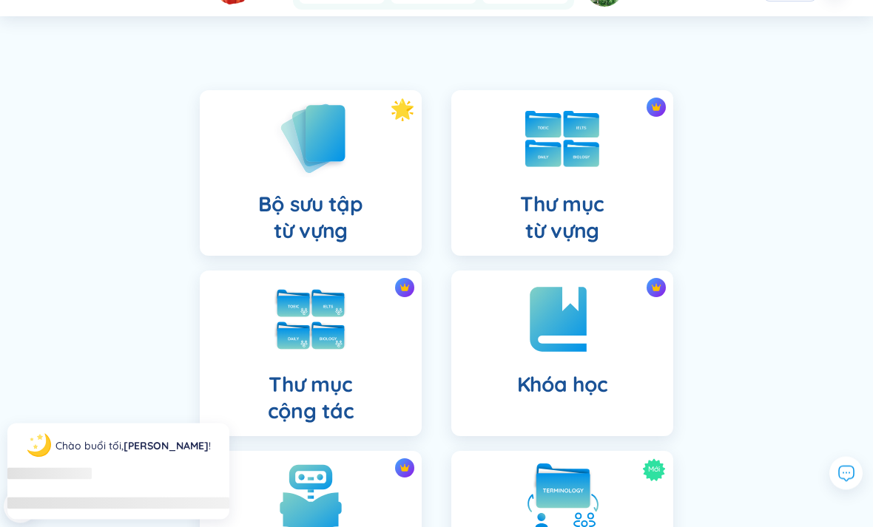
scroll to position [39, 0]
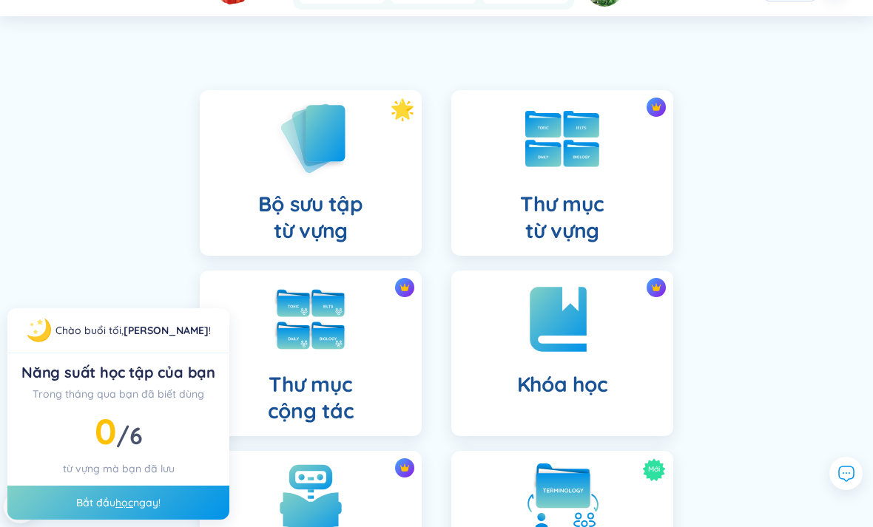
click at [561, 141] on img at bounding box center [562, 139] width 74 height 56
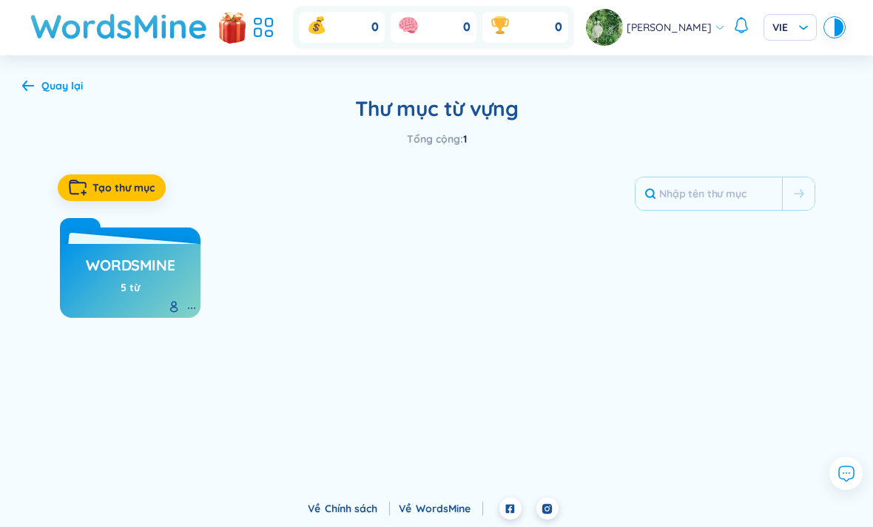
click at [119, 252] on div "WordsMine 5 từ" at bounding box center [130, 278] width 89 height 52
click at [49, 78] on div "Quay lại" at bounding box center [61, 86] width 41 height 16
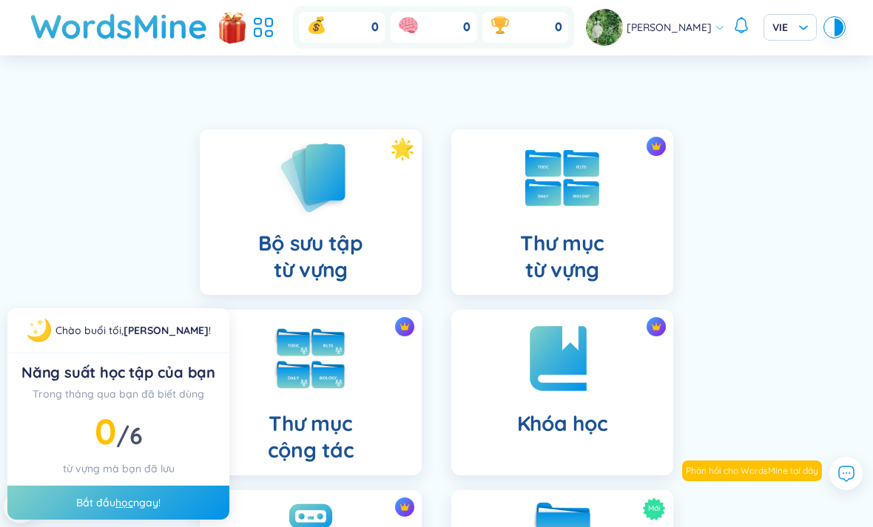
click at [226, 20] on img at bounding box center [232, 26] width 30 height 44
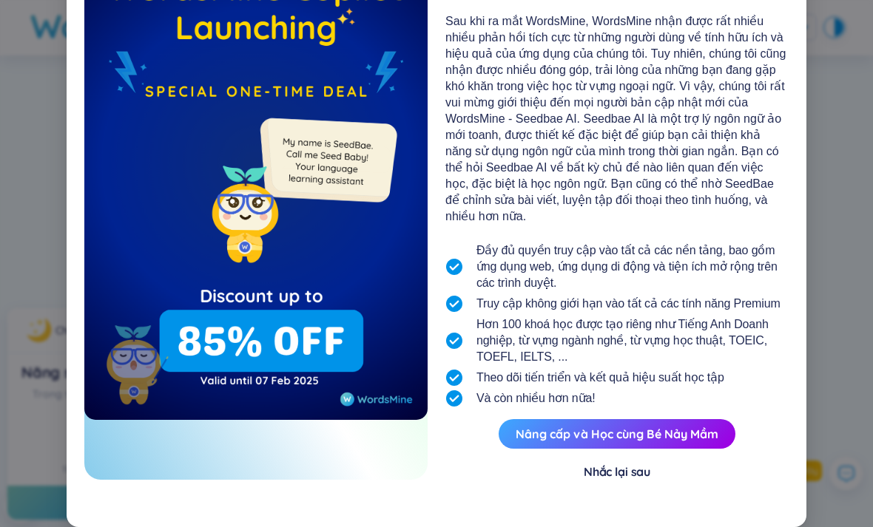
scroll to position [126, 0]
click at [708, 423] on button "Nâng cấp và Học cùng Bé Nảy Mầm" at bounding box center [617, 434] width 237 height 30
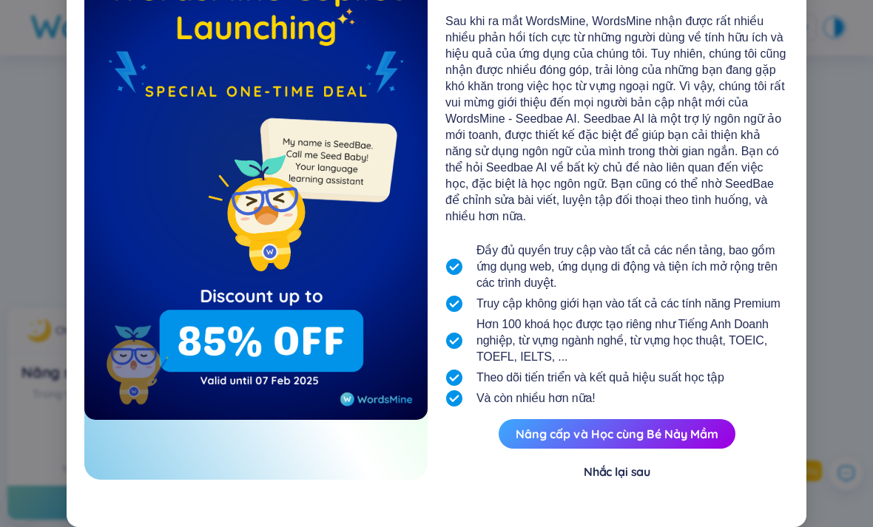
click at [683, 435] on button "Nâng cấp và Học cùng Bé Nảy Mầm" at bounding box center [617, 434] width 237 height 30
click at [677, 437] on button "Nâng cấp và Học cùng Bé Nảy Mầm" at bounding box center [617, 434] width 237 height 30
click at [670, 434] on button "Nâng cấp và Học cùng Bé Nảy Mầm" at bounding box center [617, 434] width 237 height 30
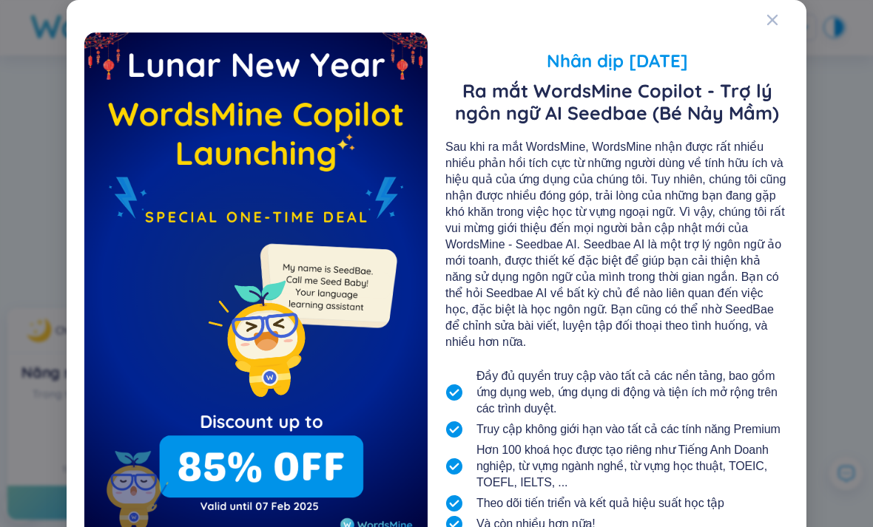
scroll to position [0, 0]
click at [781, 9] on span "Close" at bounding box center [786, 20] width 40 height 40
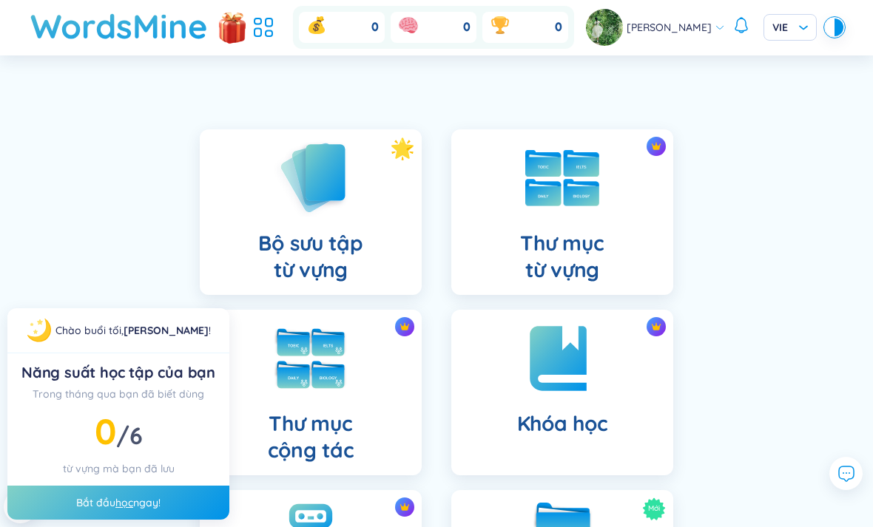
click at [254, 34] on icon at bounding box center [257, 33] width 7 height 8
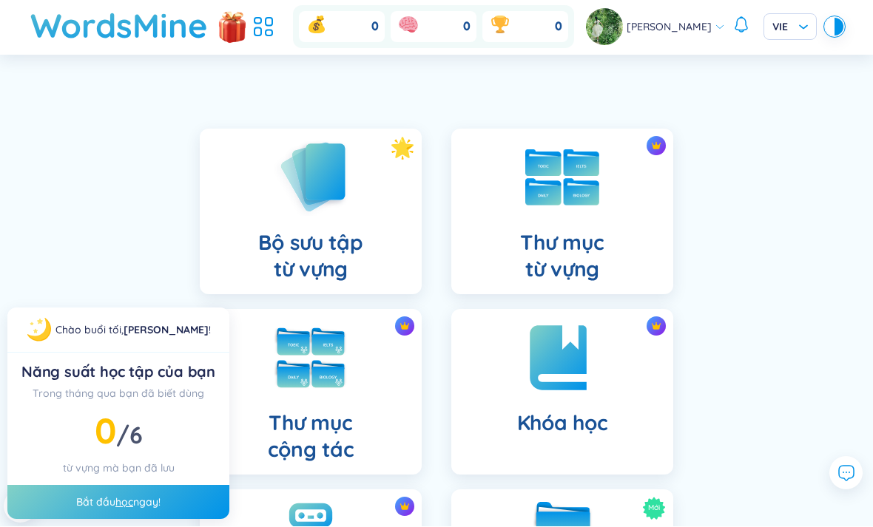
scroll to position [1, 0]
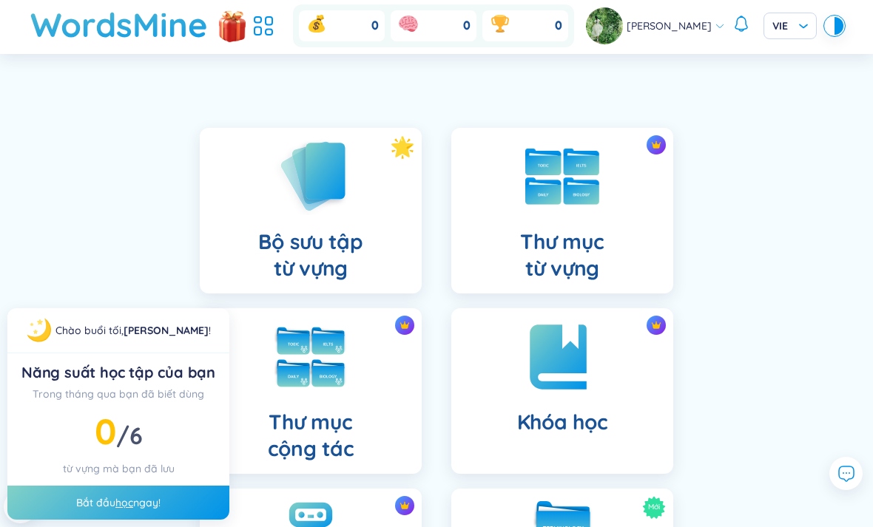
click at [153, 517] on div "Bắt đầu học ngay!" at bounding box center [118, 503] width 222 height 34
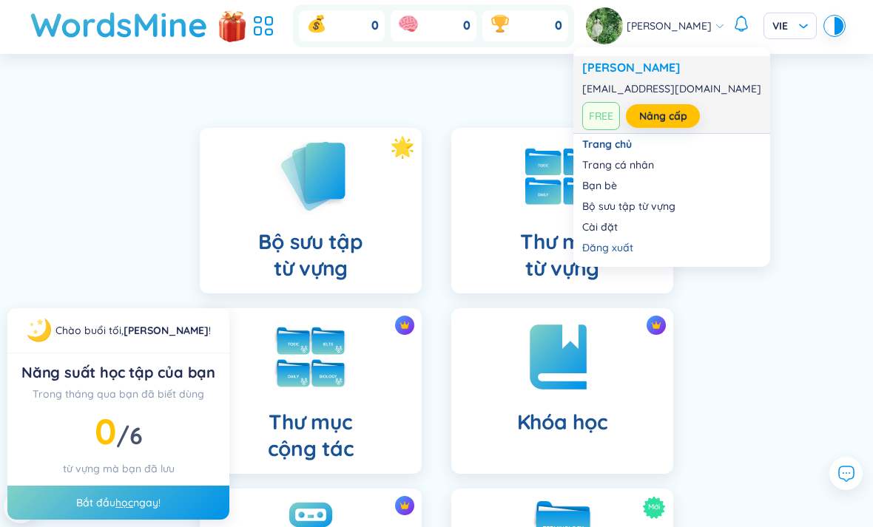
click at [675, 113] on link "Nâng cấp" at bounding box center [663, 116] width 48 height 16
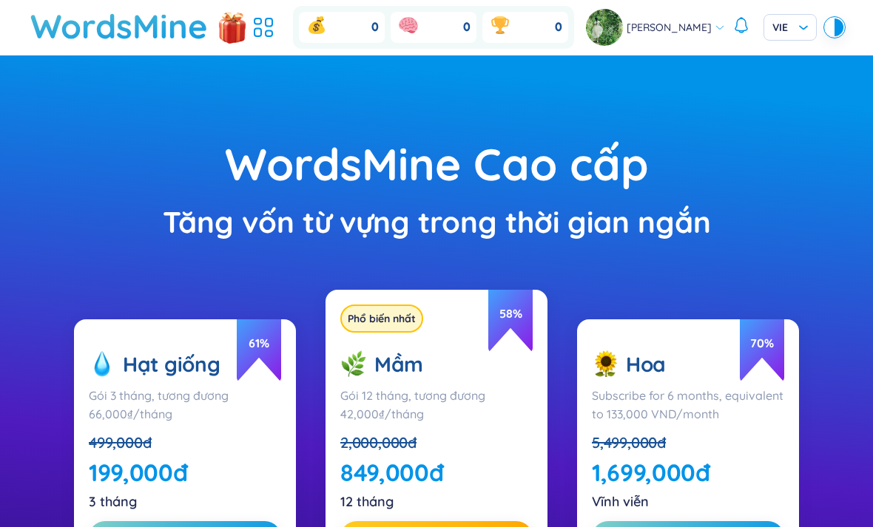
click at [171, 36] on h1 "WordsMine" at bounding box center [119, 26] width 178 height 53
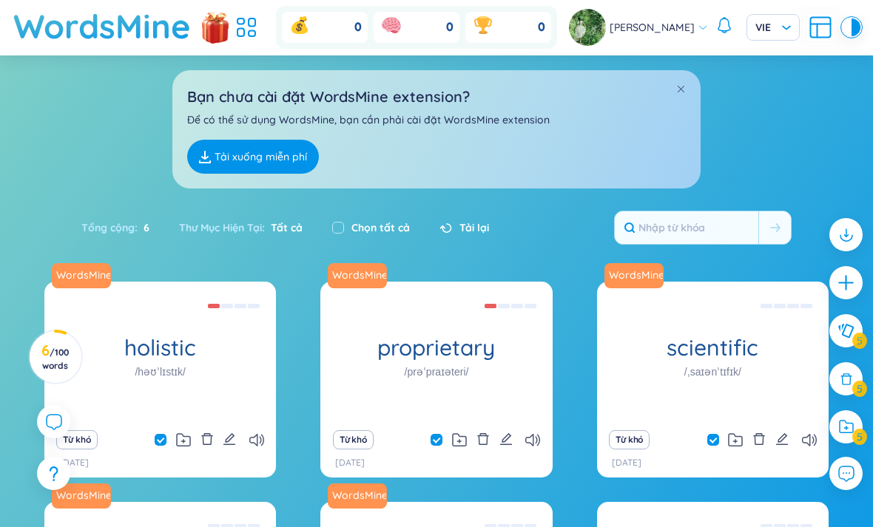
click at [863, 165] on section "Sắp xếp Chữ cái tăng dần Chữ cái giảm dần Thời gian xa nhất Thời gian gần nhất …" at bounding box center [436, 400] width 873 height 691
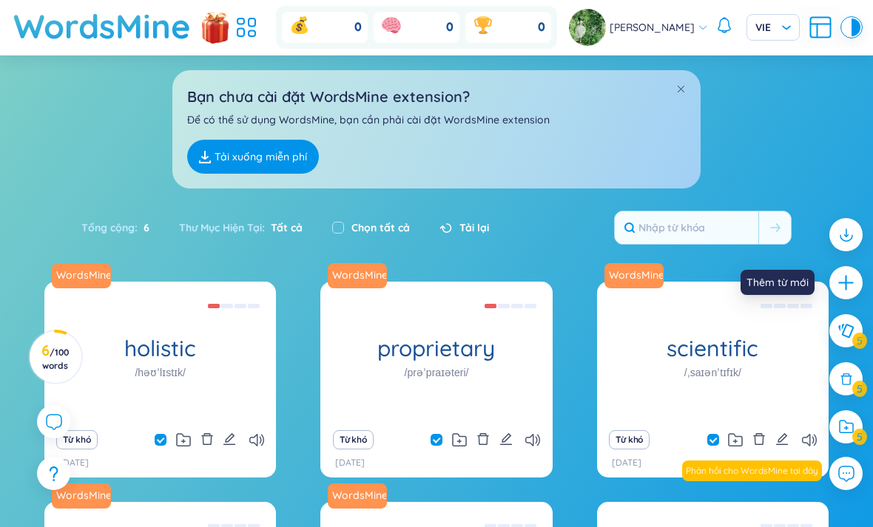
click at [848, 280] on icon "plus" at bounding box center [846, 283] width 18 height 18
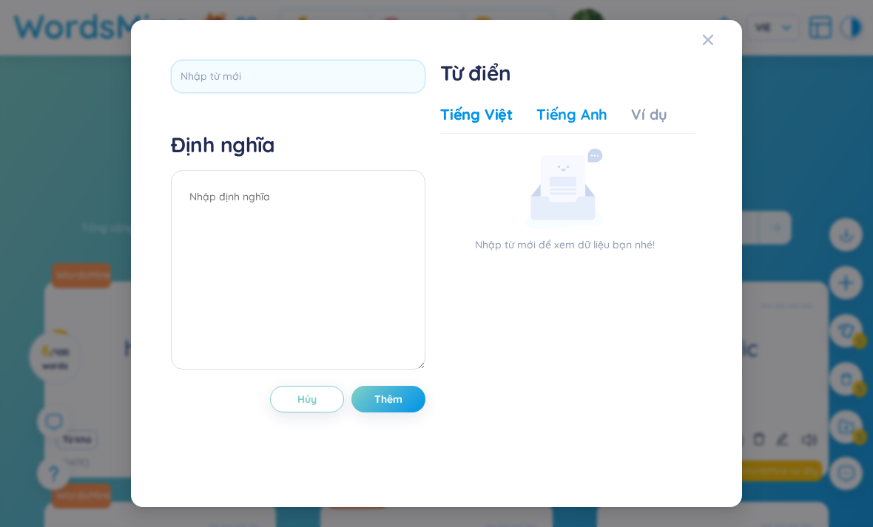
click at [588, 106] on div "Tiếng Anh" at bounding box center [571, 114] width 71 height 21
click at [510, 104] on div "Tiếng Việt" at bounding box center [476, 114] width 72 height 21
click at [598, 104] on div "Tiếng Anh" at bounding box center [571, 114] width 71 height 21
click at [505, 107] on div "Tiếng Việt" at bounding box center [476, 114] width 72 height 21
click at [709, 38] on div "Close" at bounding box center [708, 40] width 12 height 40
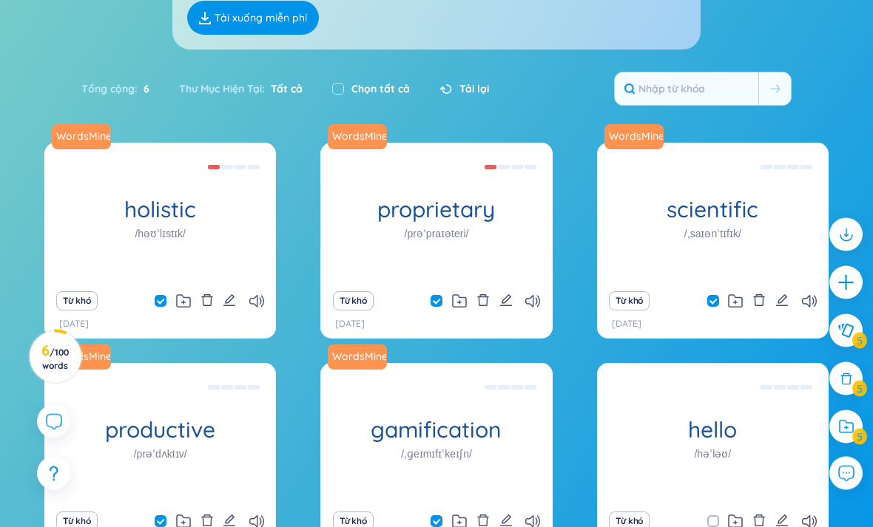
scroll to position [81, 0]
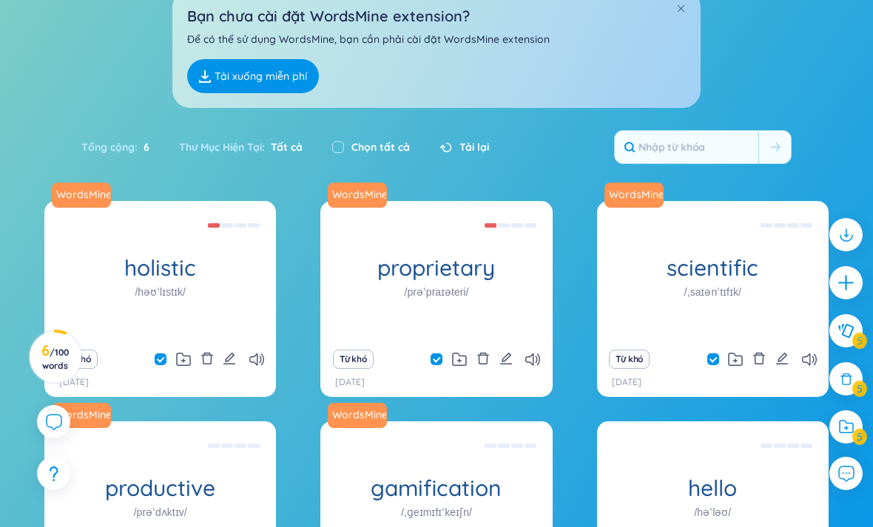
click at [553, 172] on div "Tổng cộng : 6 Thư Mục Hiện Tại : Tất cả Chọn tất cả Tải lại" at bounding box center [436, 147] width 873 height 49
